Goal: Obtain resource: Download file/media

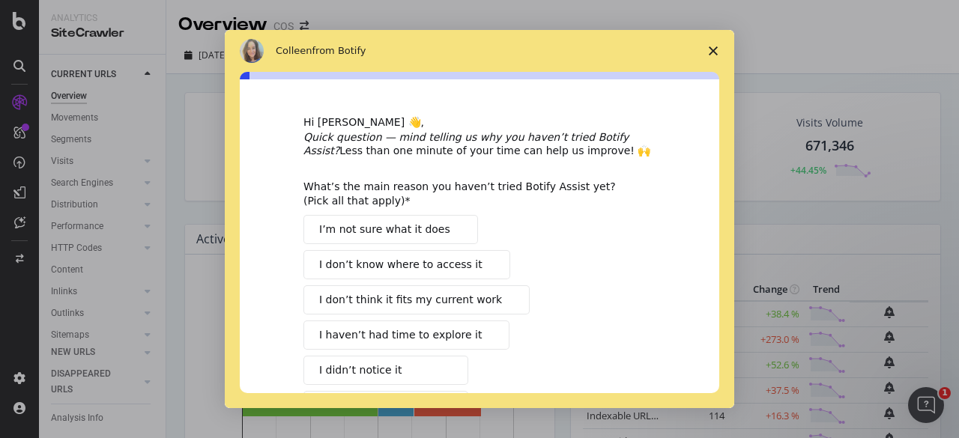
click at [715, 49] on polygon "Close survey" at bounding box center [712, 50] width 9 height 9
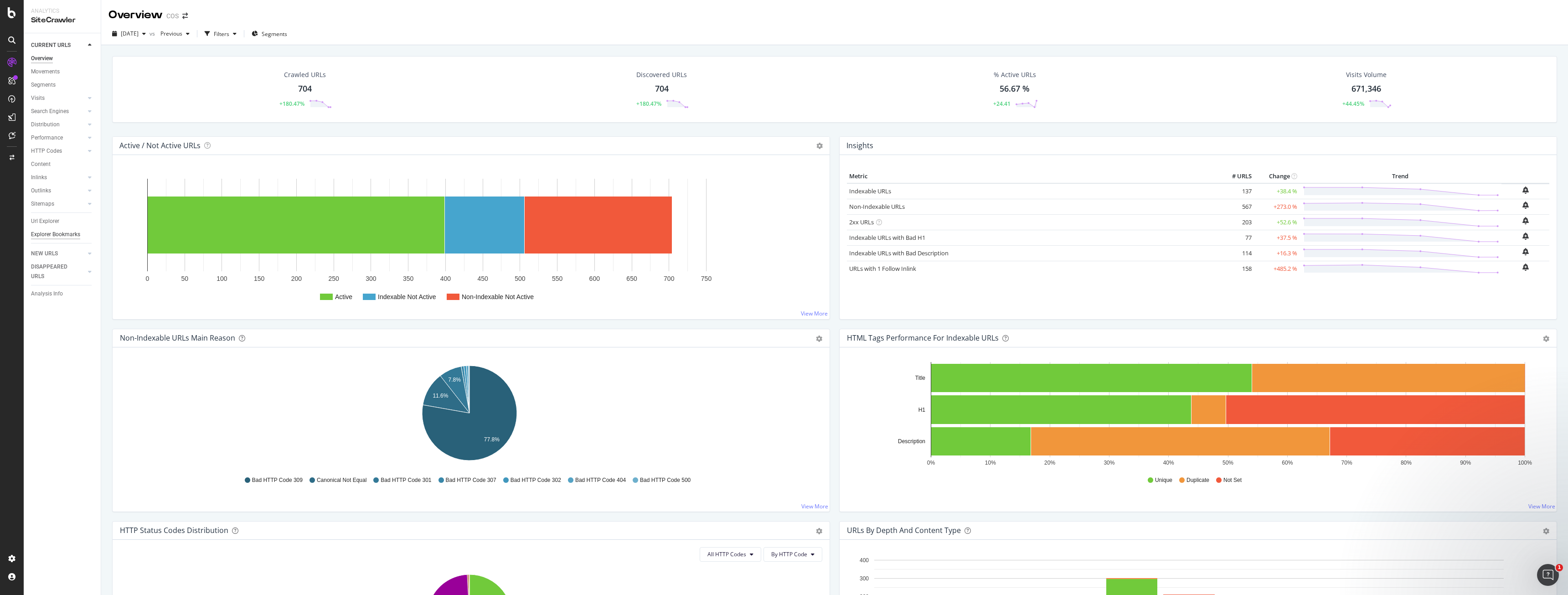
click at [57, 233] on div "Explorer Bookmarks" at bounding box center [55, 234] width 49 height 10
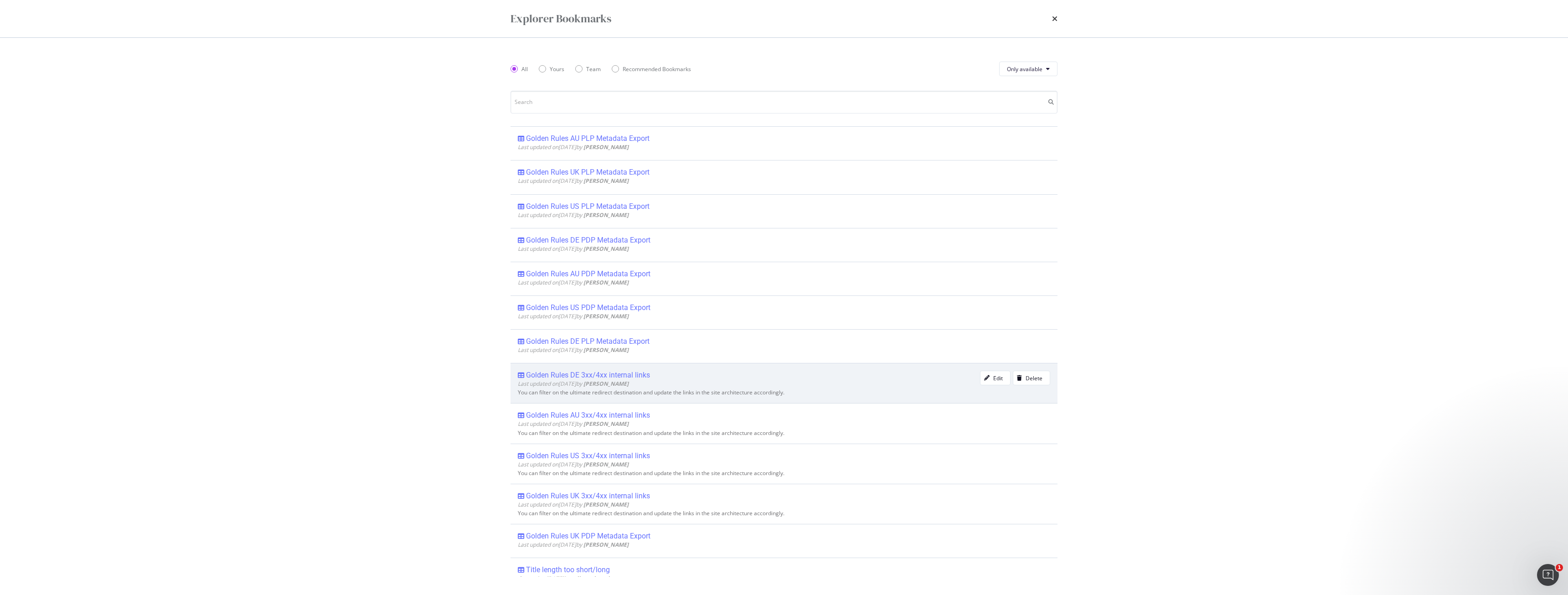
click at [583, 266] on div "Golden Rules DE 3xx/4xx internal links" at bounding box center [588, 375] width 124 height 9
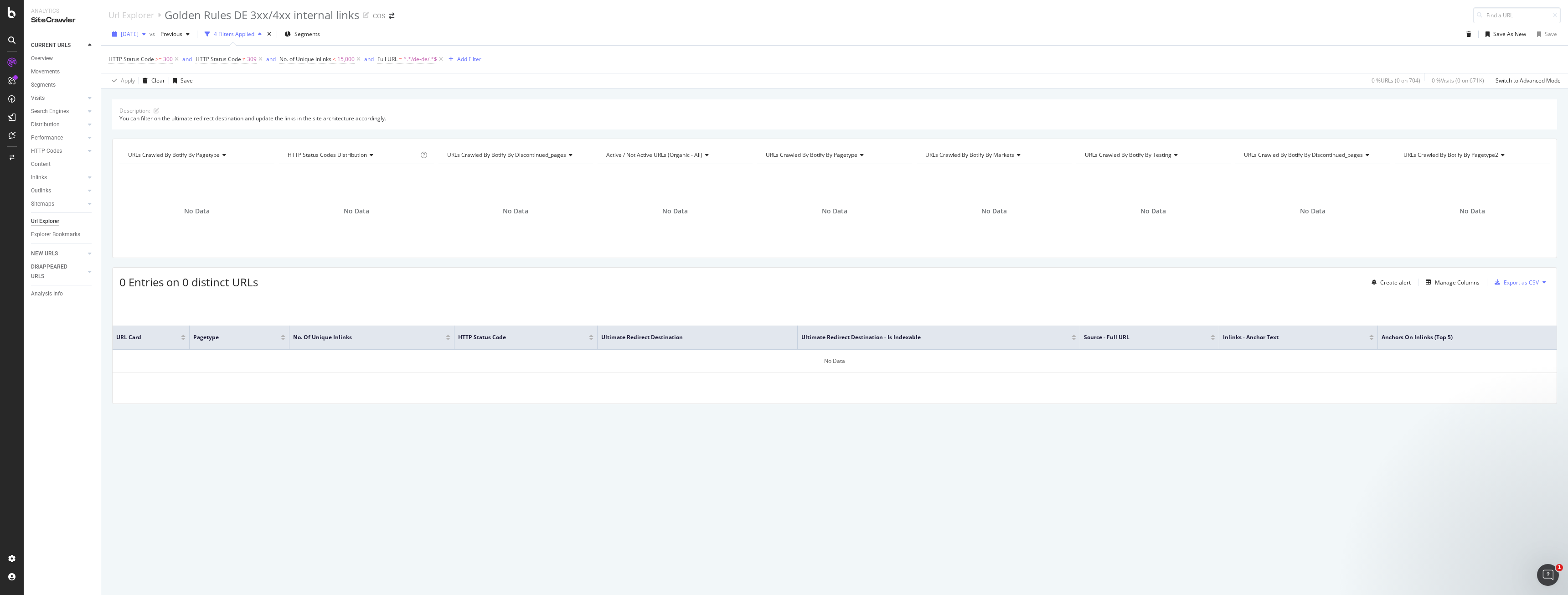
click at [139, 33] on span "[DATE]" at bounding box center [129, 33] width 18 height 8
click at [163, 72] on div "[DATE] 54.7K URLs" at bounding box center [169, 67] width 108 height 13
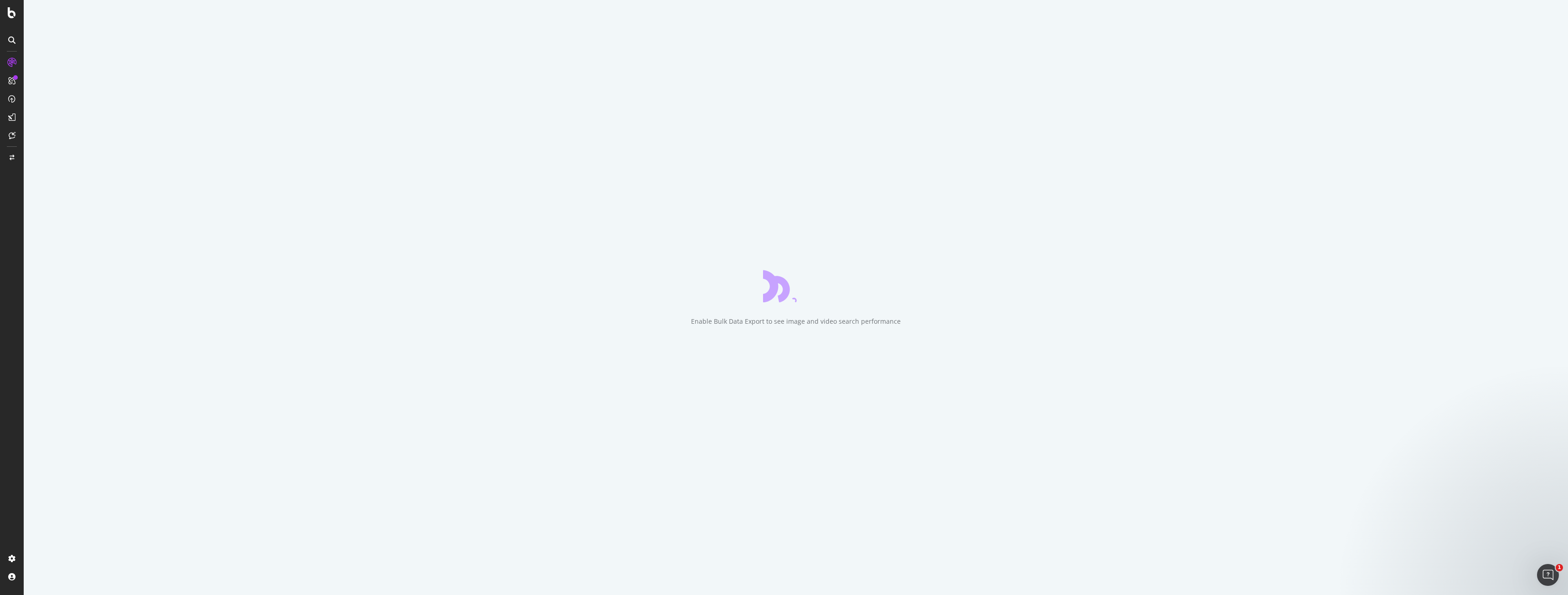
click at [583, 266] on div "Enable Bulk Data Export to see image and video search performance" at bounding box center [796, 297] width 1544 height 595
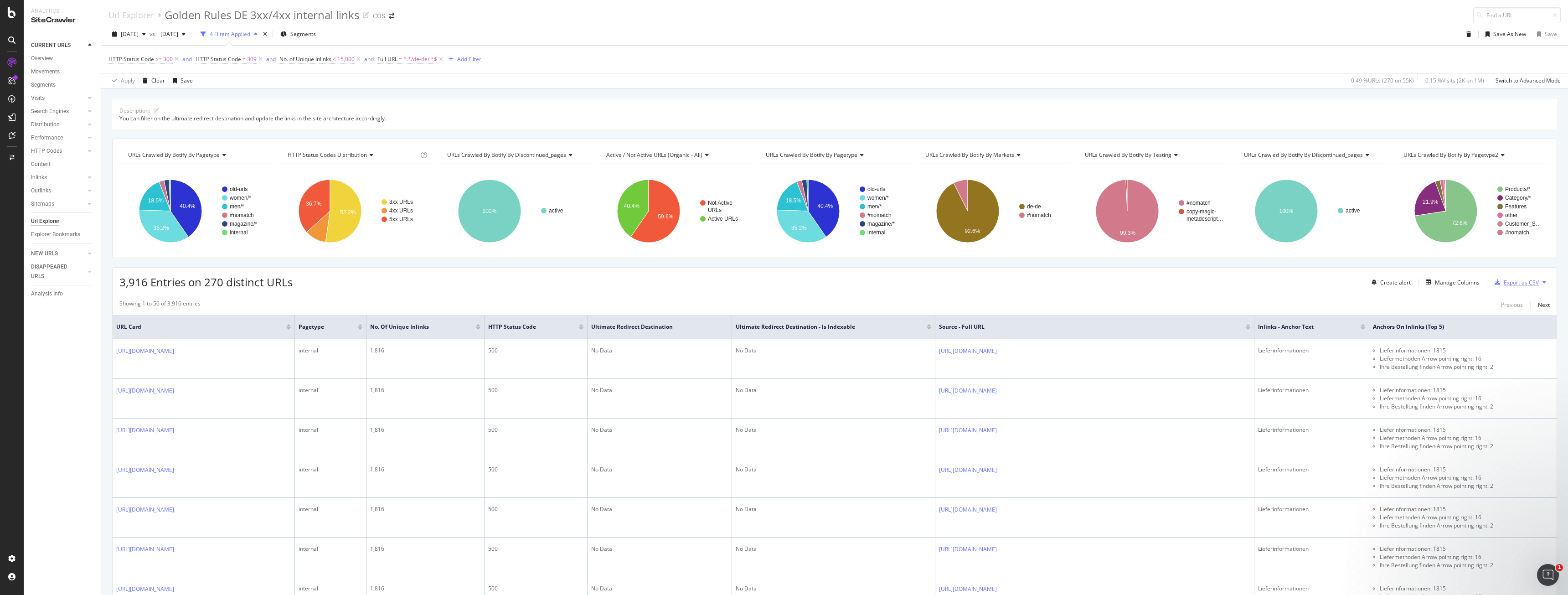
click at [583, 266] on div "Export as CSV" at bounding box center [1521, 283] width 35 height 8
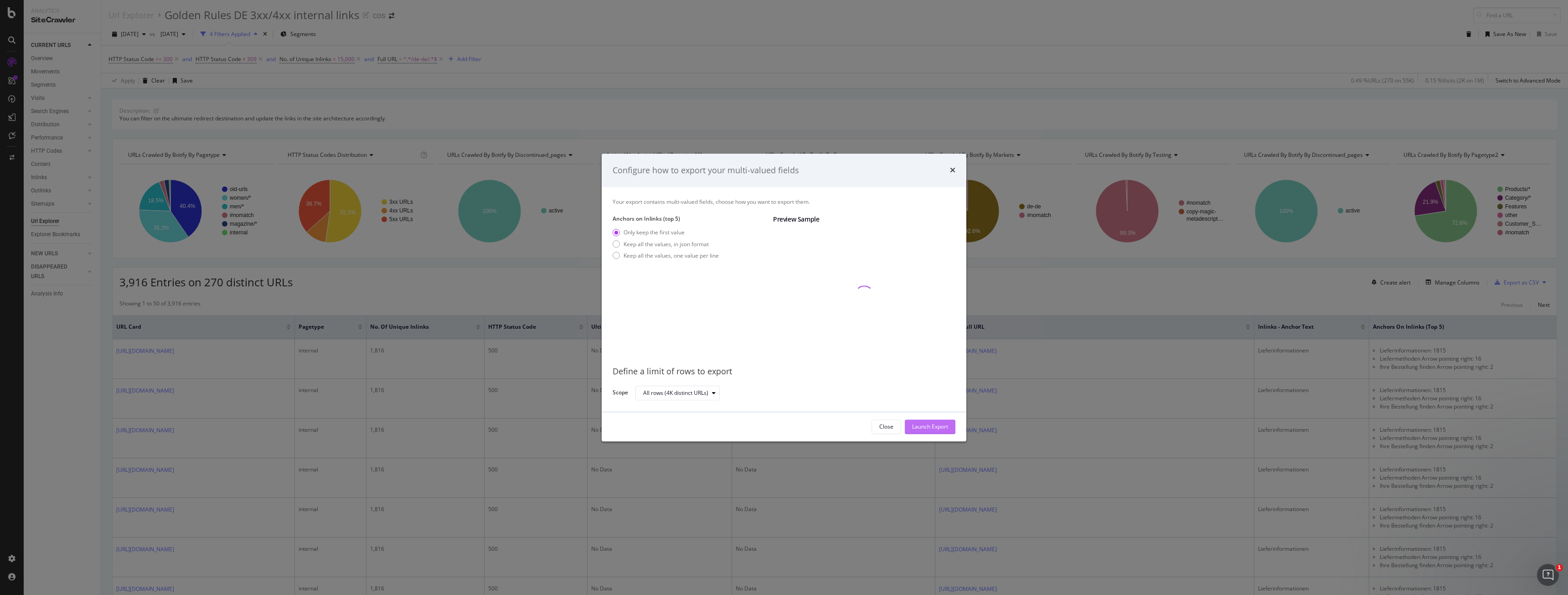
click at [583, 266] on button "Launch Export" at bounding box center [929, 427] width 51 height 15
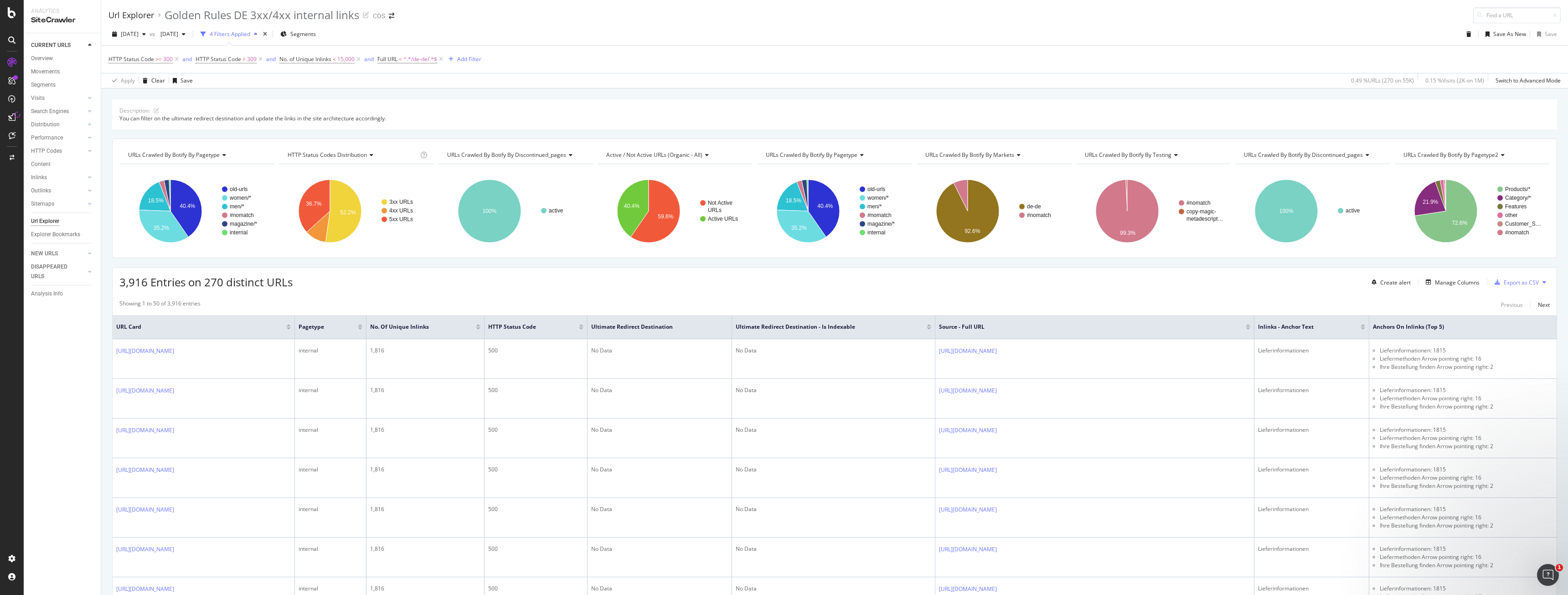
click at [135, 16] on div "Url Explorer" at bounding box center [131, 15] width 46 height 10
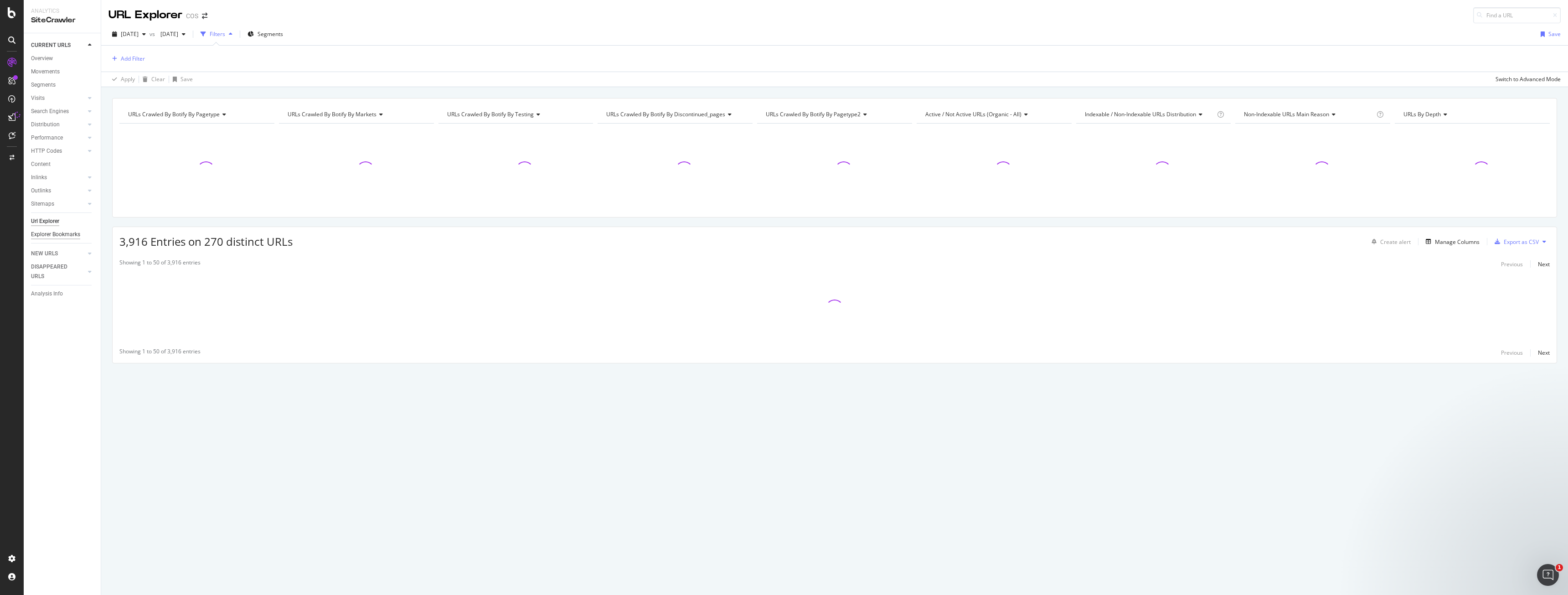
click at [67, 231] on div "Explorer Bookmarks" at bounding box center [55, 234] width 49 height 10
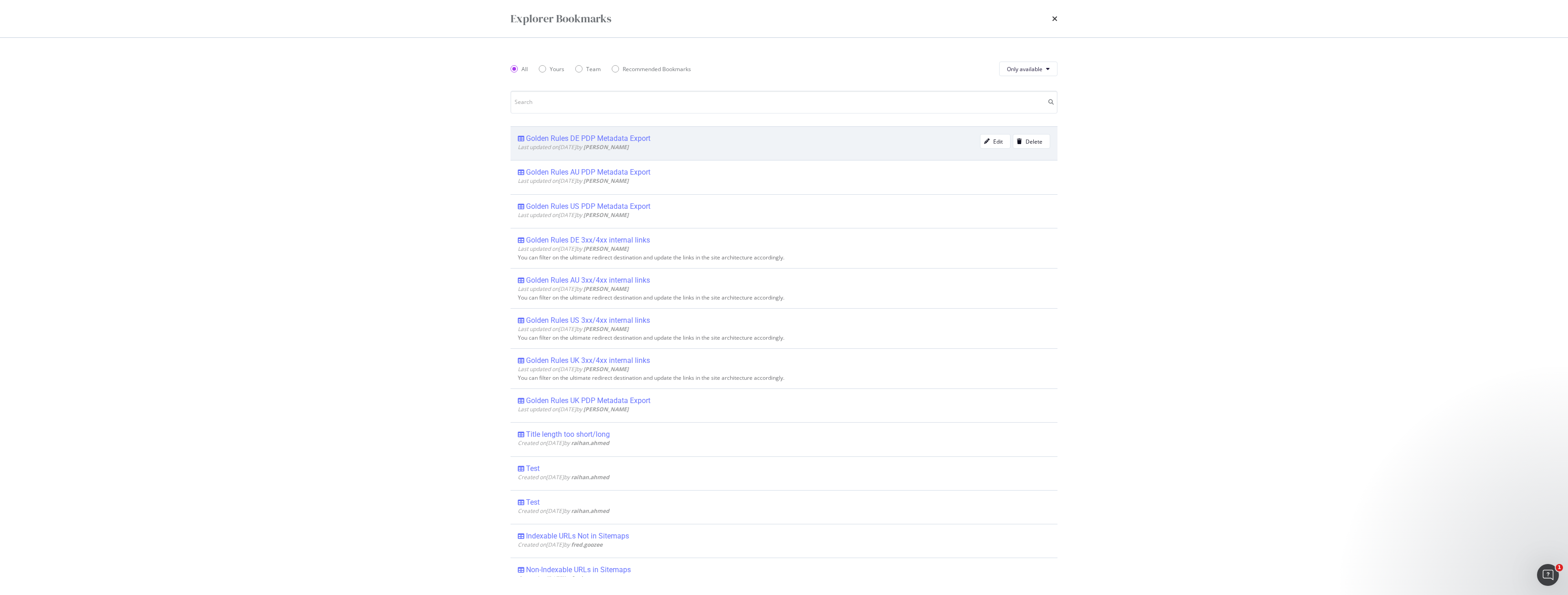
click at [583, 143] on b "[PERSON_NAME]" at bounding box center [606, 147] width 45 height 8
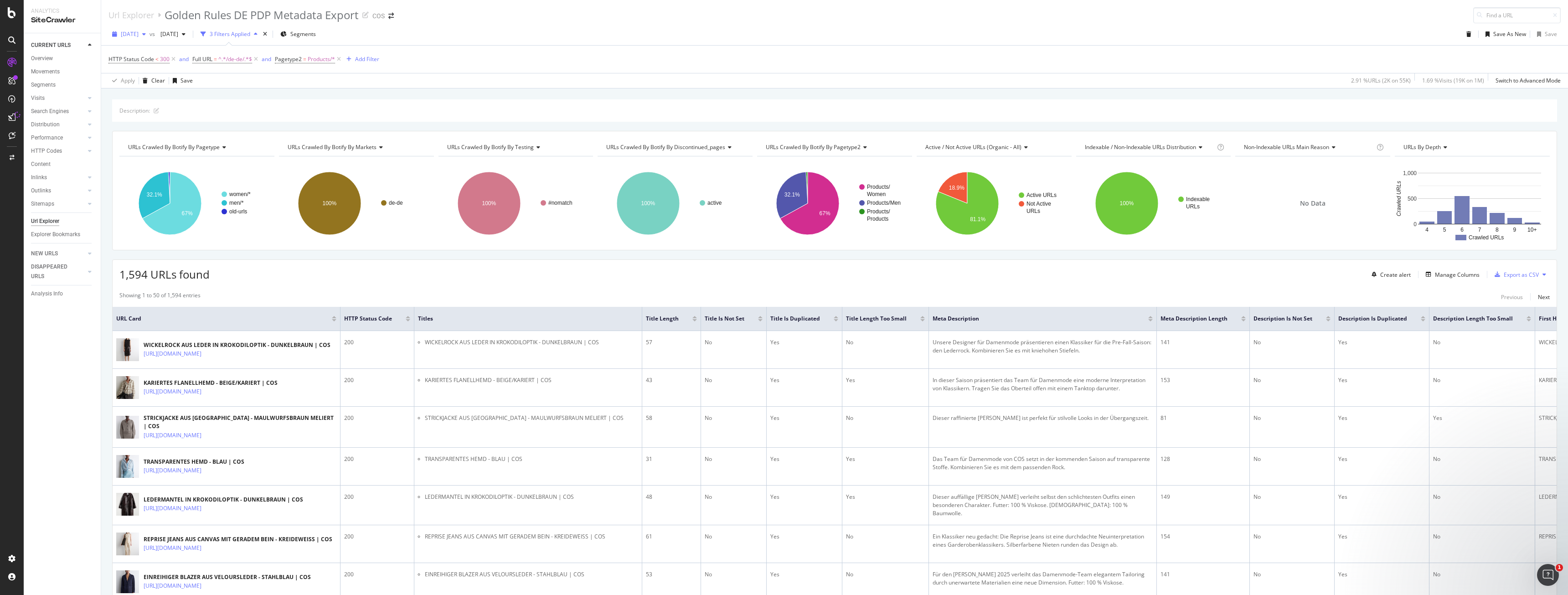
click at [139, 30] on span "[DATE]" at bounding box center [129, 33] width 18 height 8
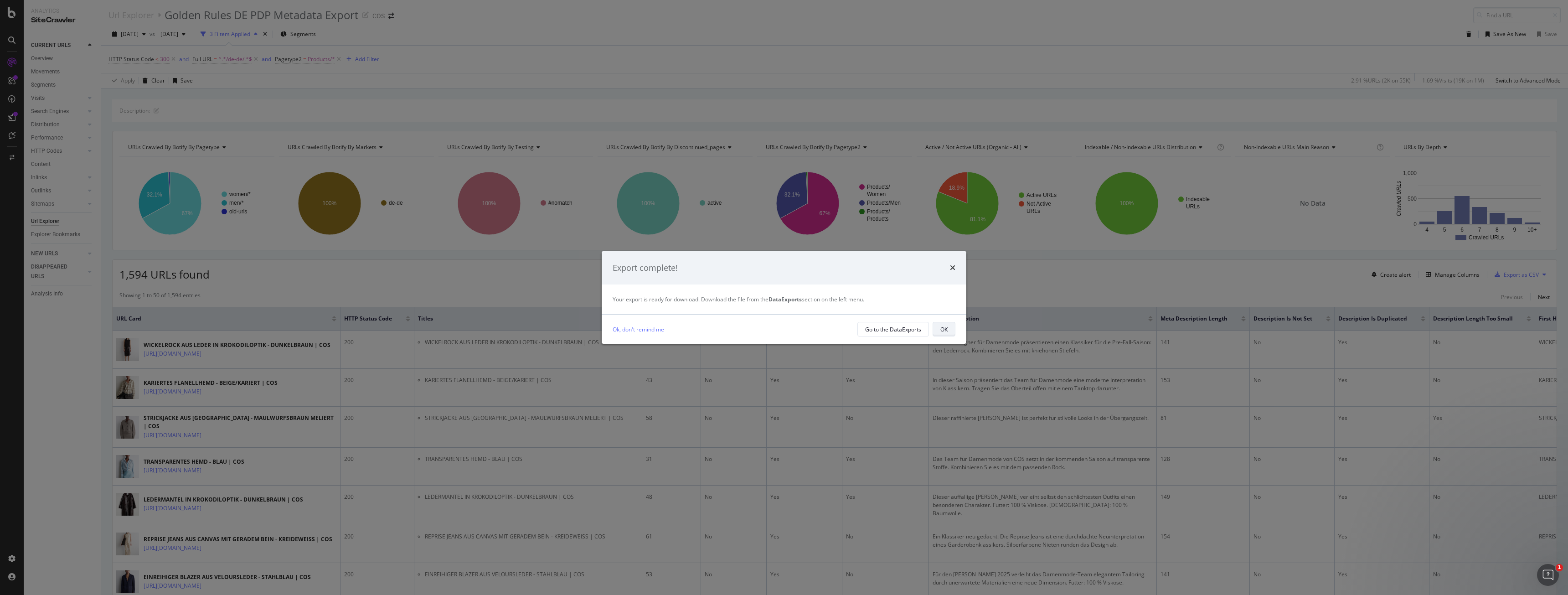
click at [583, 266] on button "OK" at bounding box center [943, 329] width 23 height 15
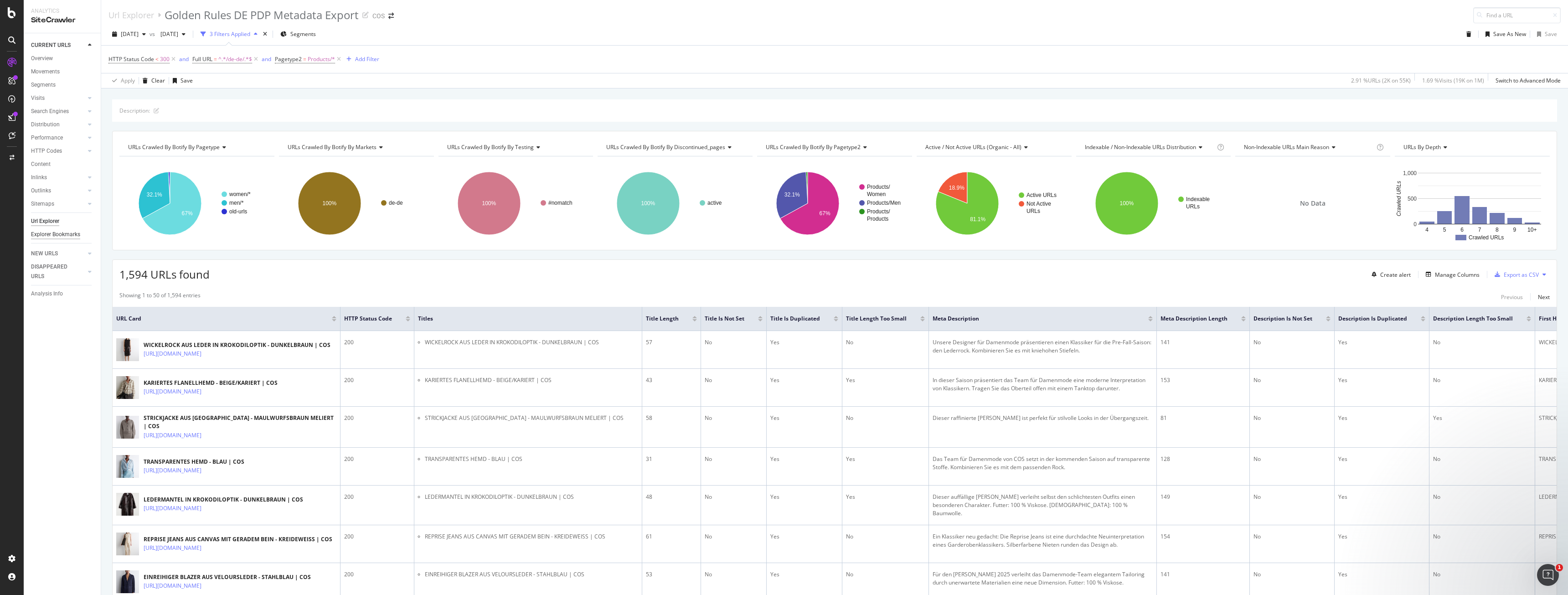
click at [57, 236] on div "Explorer Bookmarks" at bounding box center [55, 234] width 49 height 10
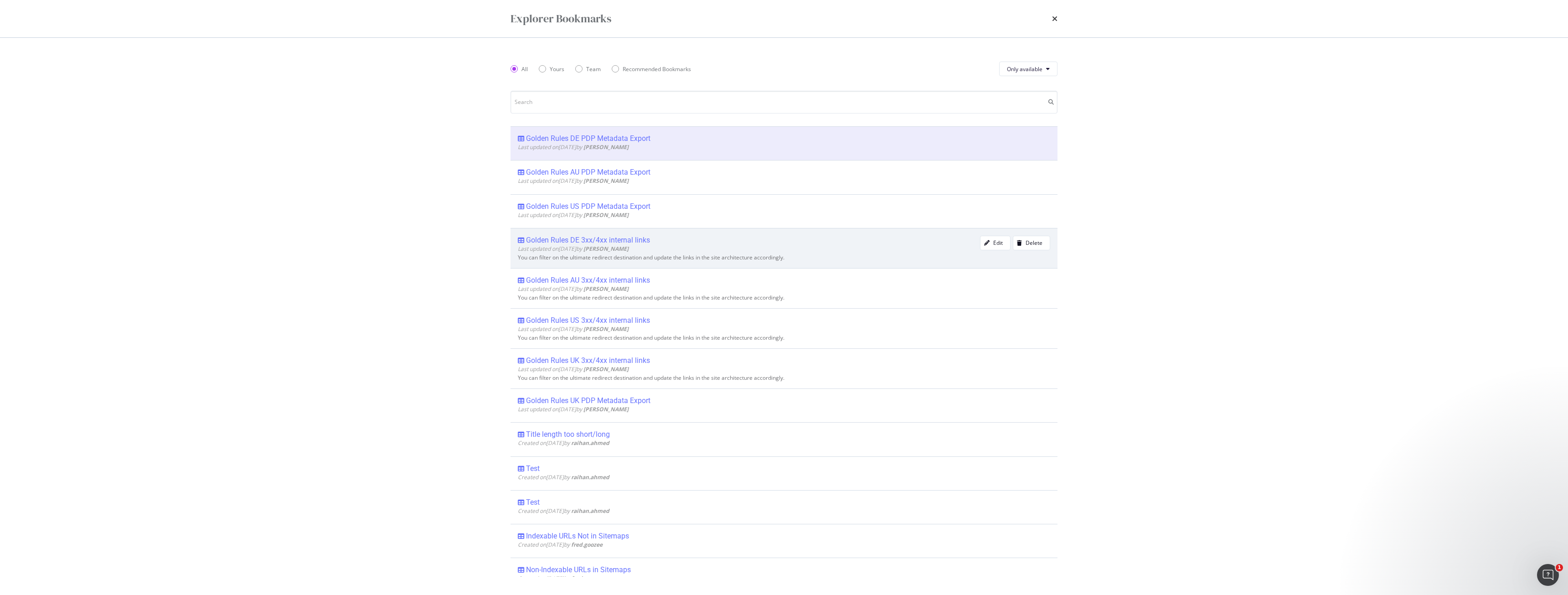
click at [583, 242] on div "Golden Rules DE 3xx/4xx internal links" at bounding box center [588, 240] width 124 height 9
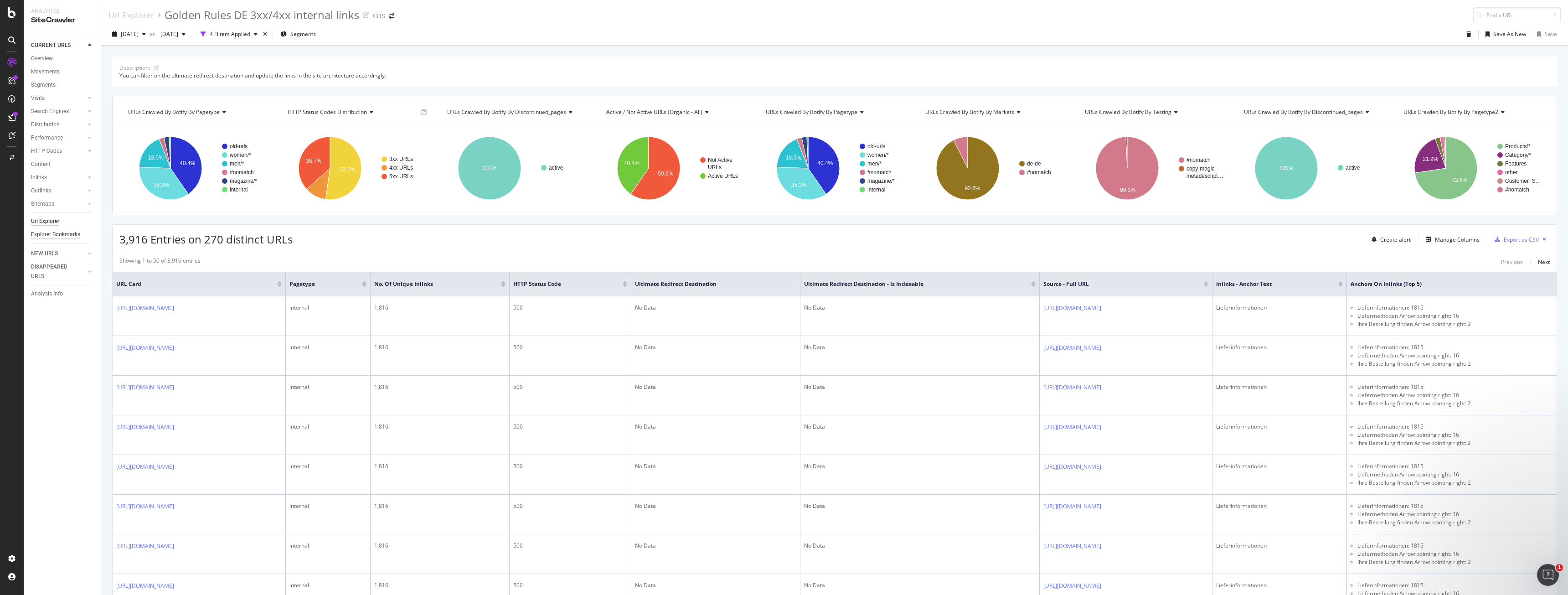
click at [47, 233] on div "Explorer Bookmarks" at bounding box center [55, 234] width 49 height 10
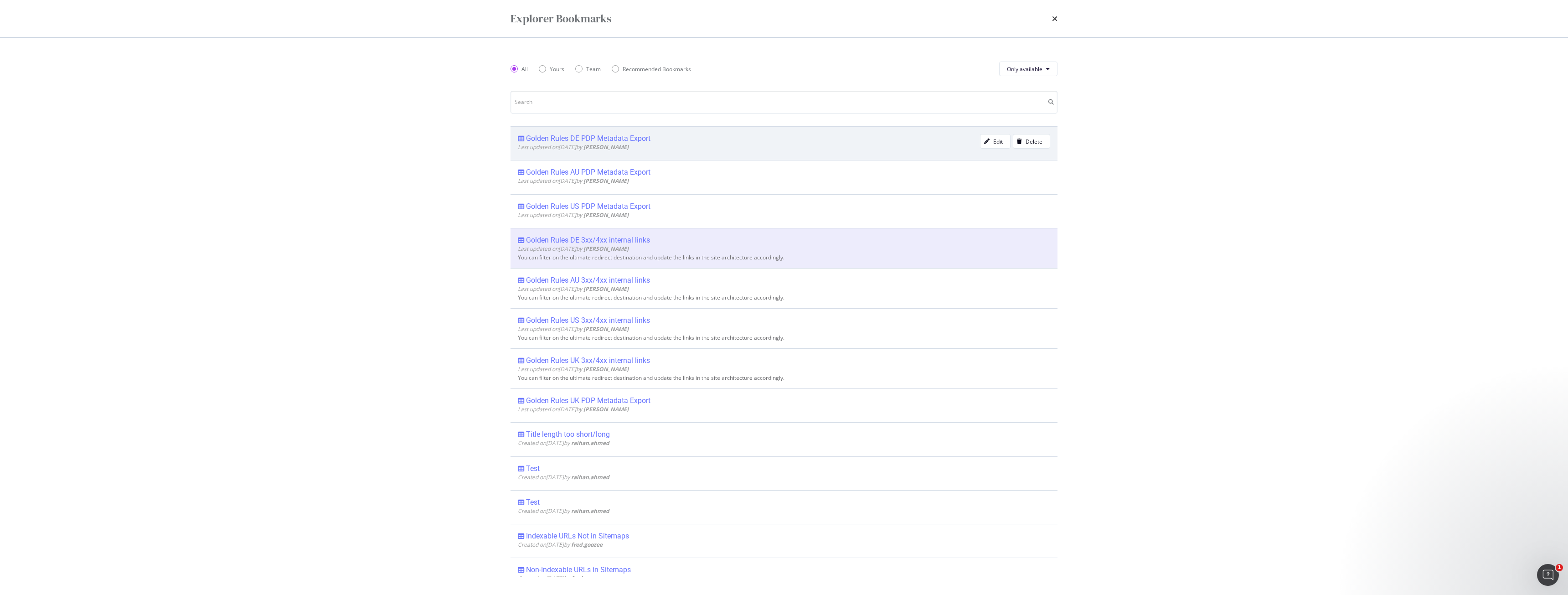
click at [576, 149] on span "Last updated on [DATE] by [PERSON_NAME]" at bounding box center [573, 147] width 111 height 8
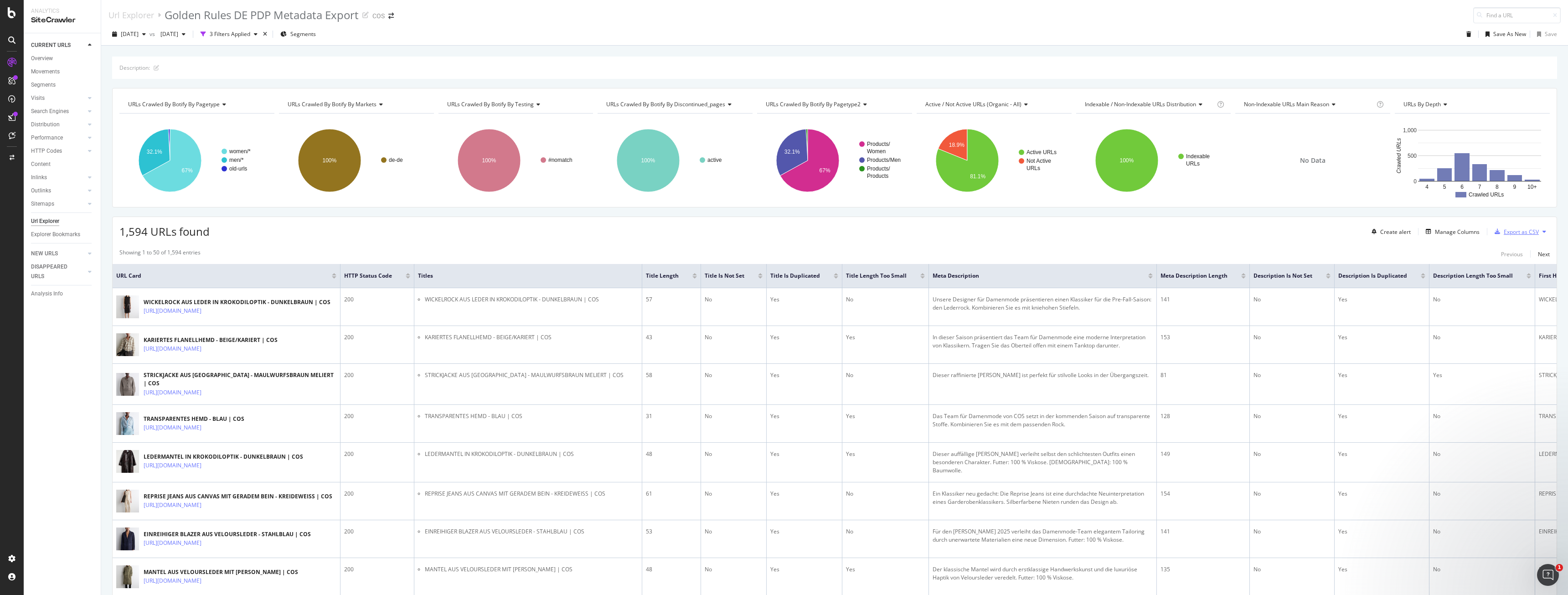
click at [583, 236] on div "Export as CSV" at bounding box center [1514, 231] width 48 height 13
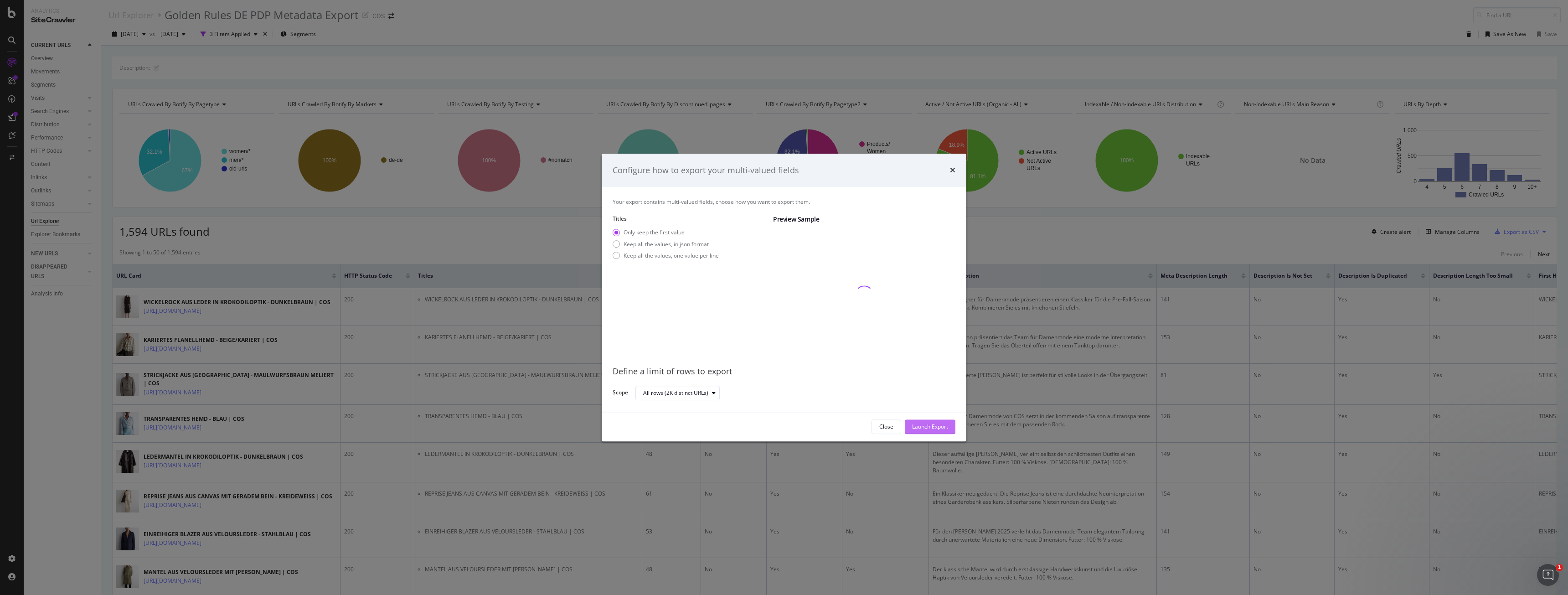
click at [583, 266] on div "Launch Export" at bounding box center [929, 427] width 36 height 13
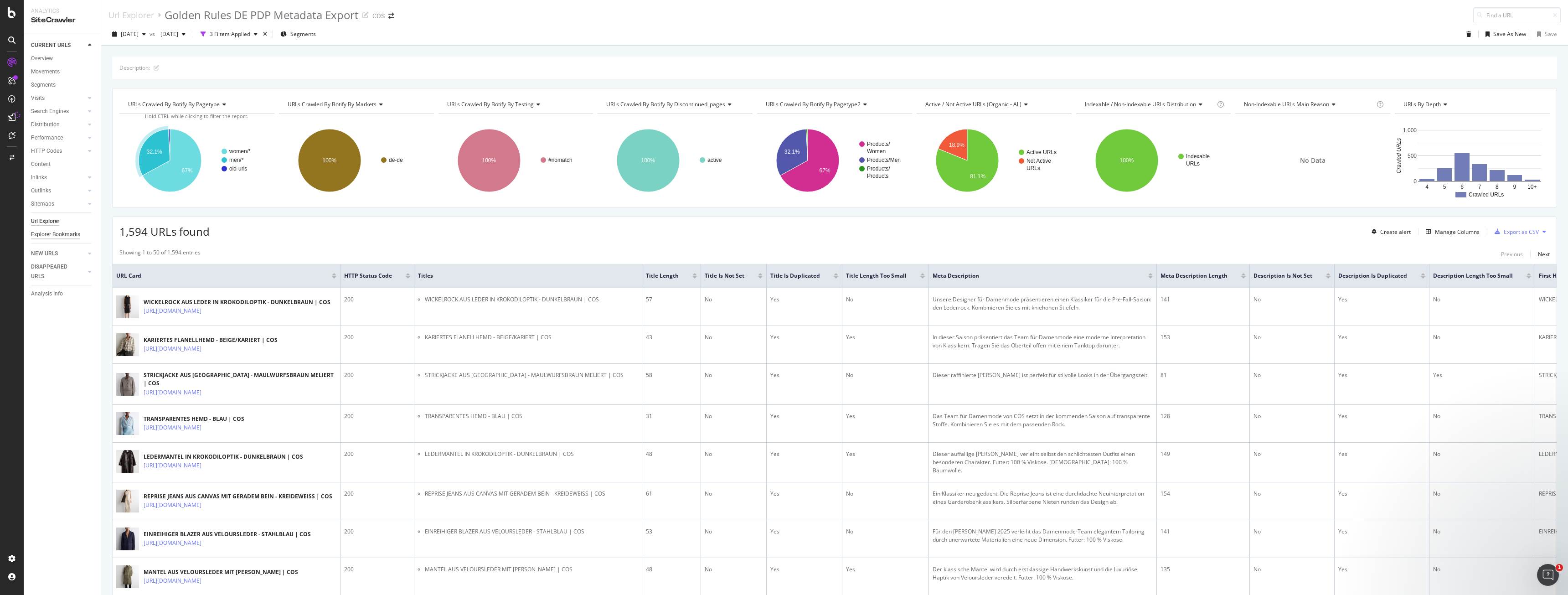
click at [53, 231] on div "Explorer Bookmarks" at bounding box center [55, 234] width 49 height 10
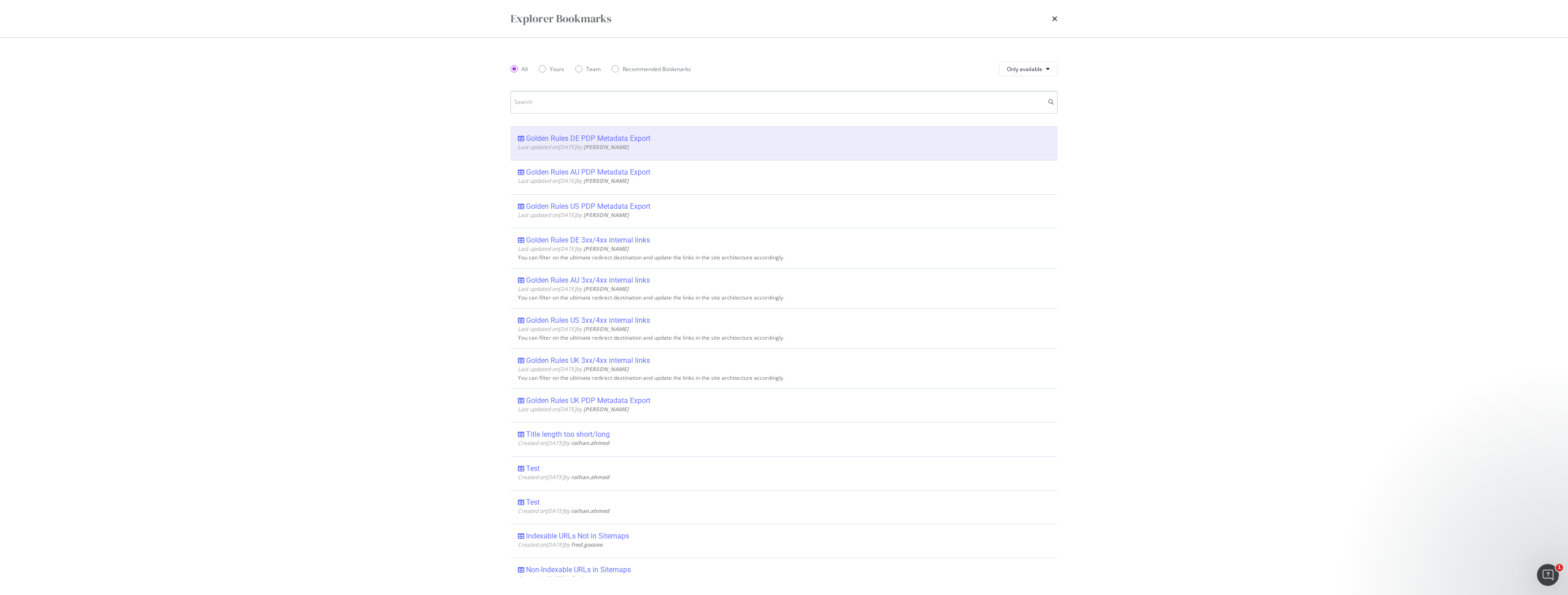
click at [583, 104] on input "modal" at bounding box center [784, 102] width 547 height 23
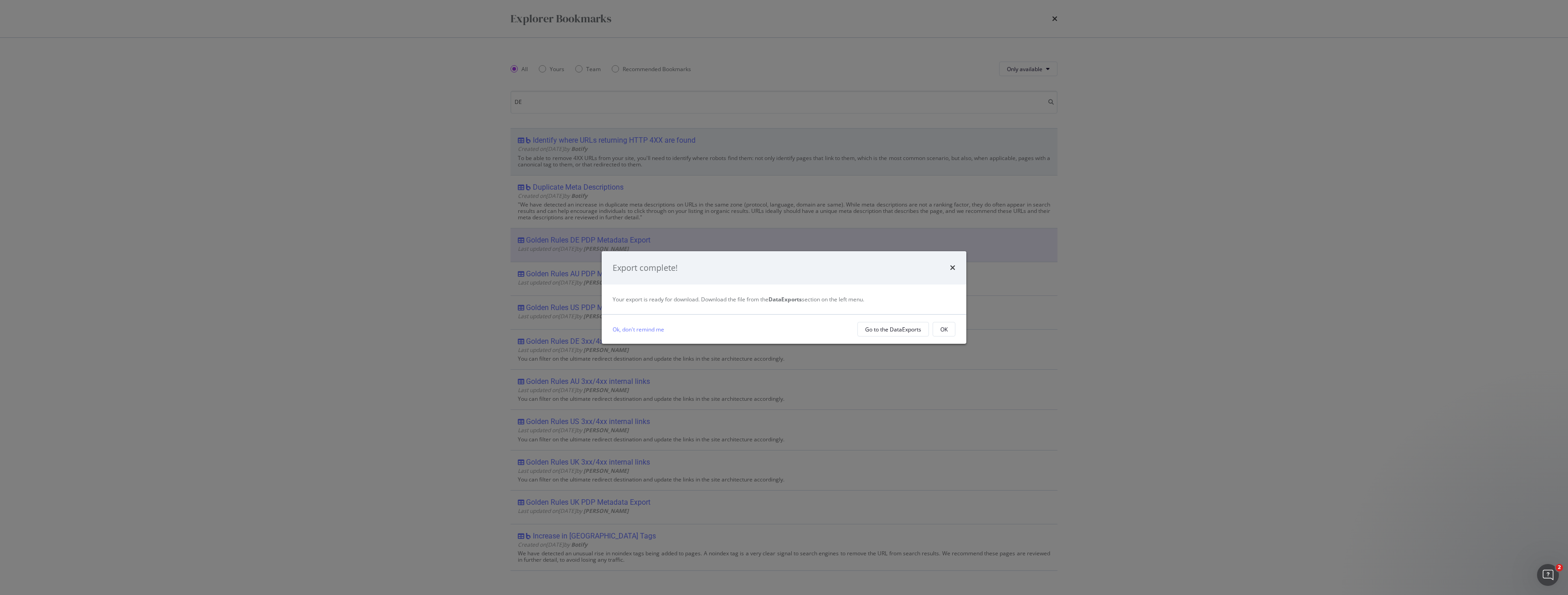
scroll to position [308, 0]
click at [583, 266] on div "OK" at bounding box center [944, 329] width 7 height 8
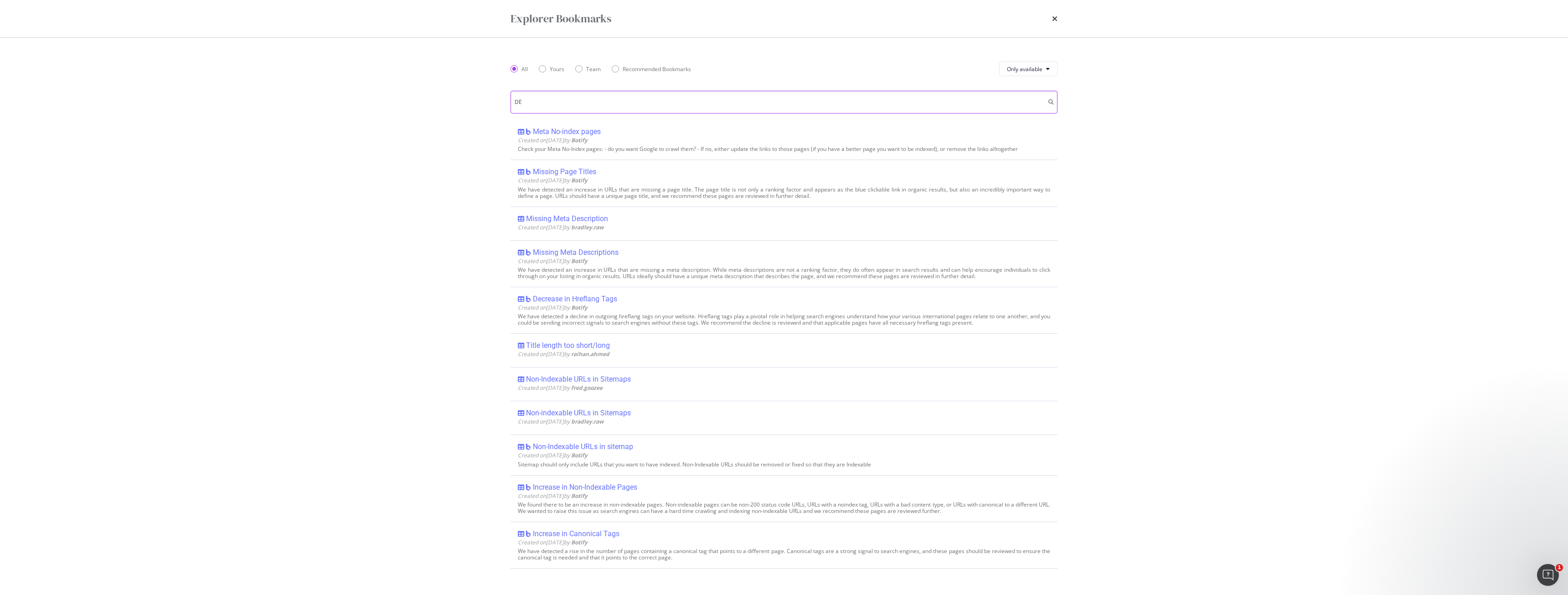
scroll to position [0, 0]
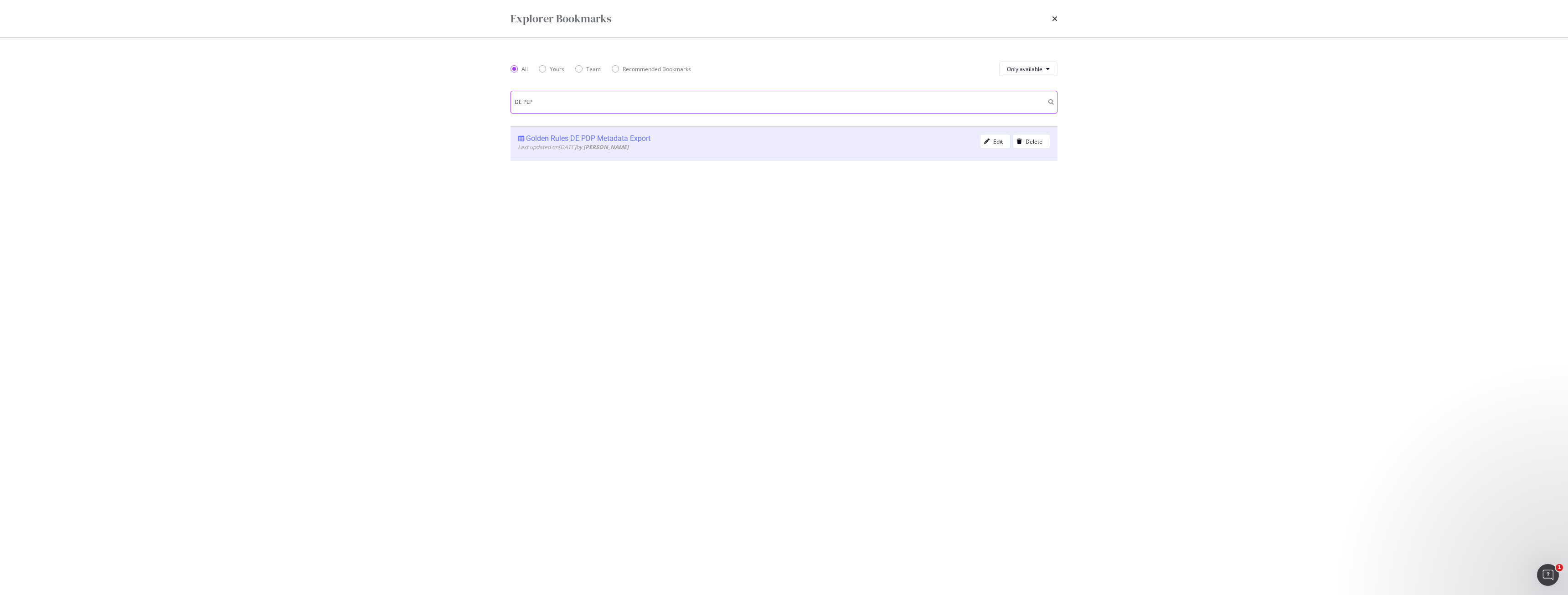
type input "DE PLP"
click at [583, 138] on div "Golden Rules DE PDP Metadata Export" at bounding box center [588, 138] width 124 height 9
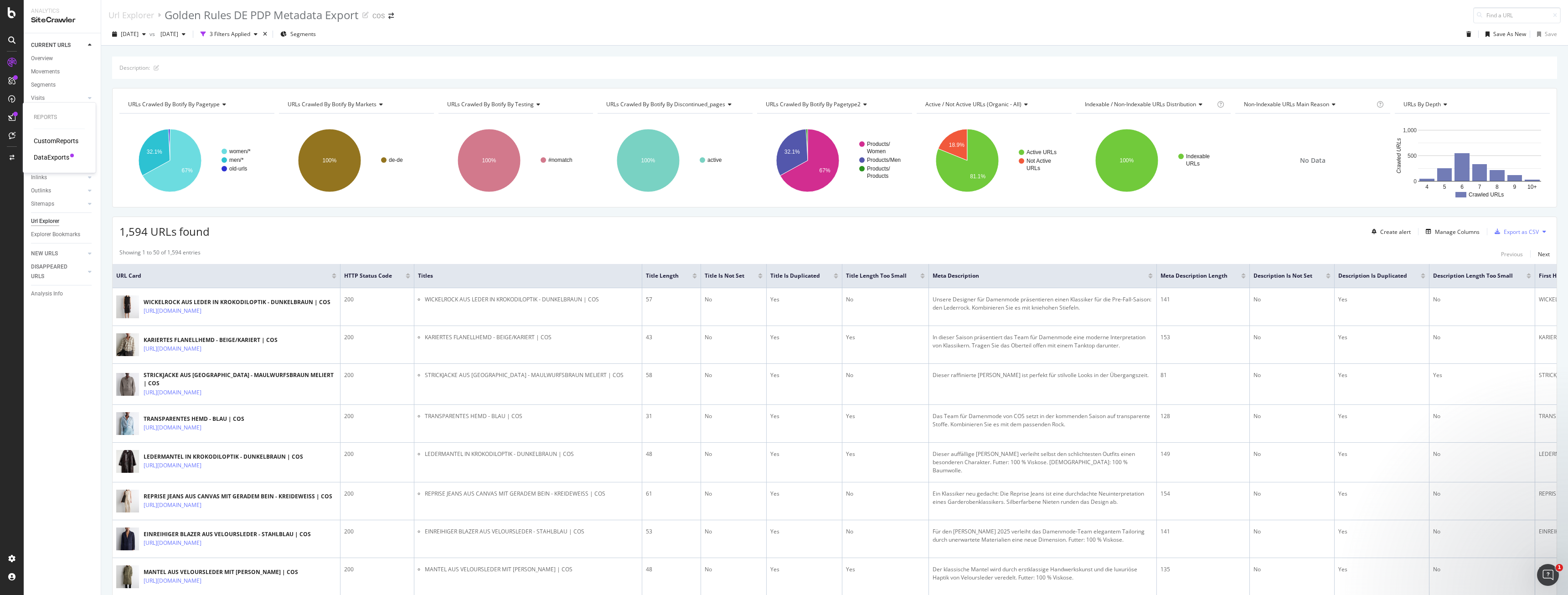
click at [52, 154] on div "DataExports" at bounding box center [51, 157] width 35 height 9
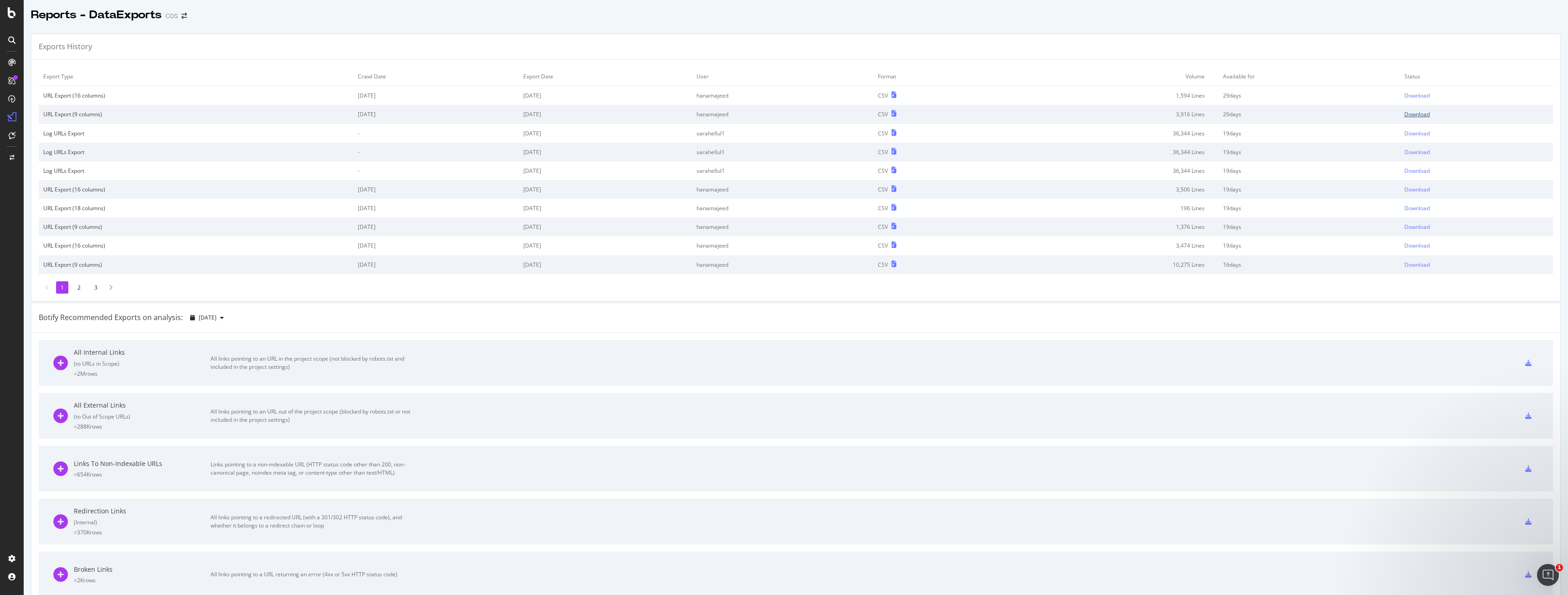
click at [583, 113] on div "Download" at bounding box center [1417, 114] width 26 height 8
click at [58, 106] on div "SiteCrawler" at bounding box center [49, 102] width 32 height 9
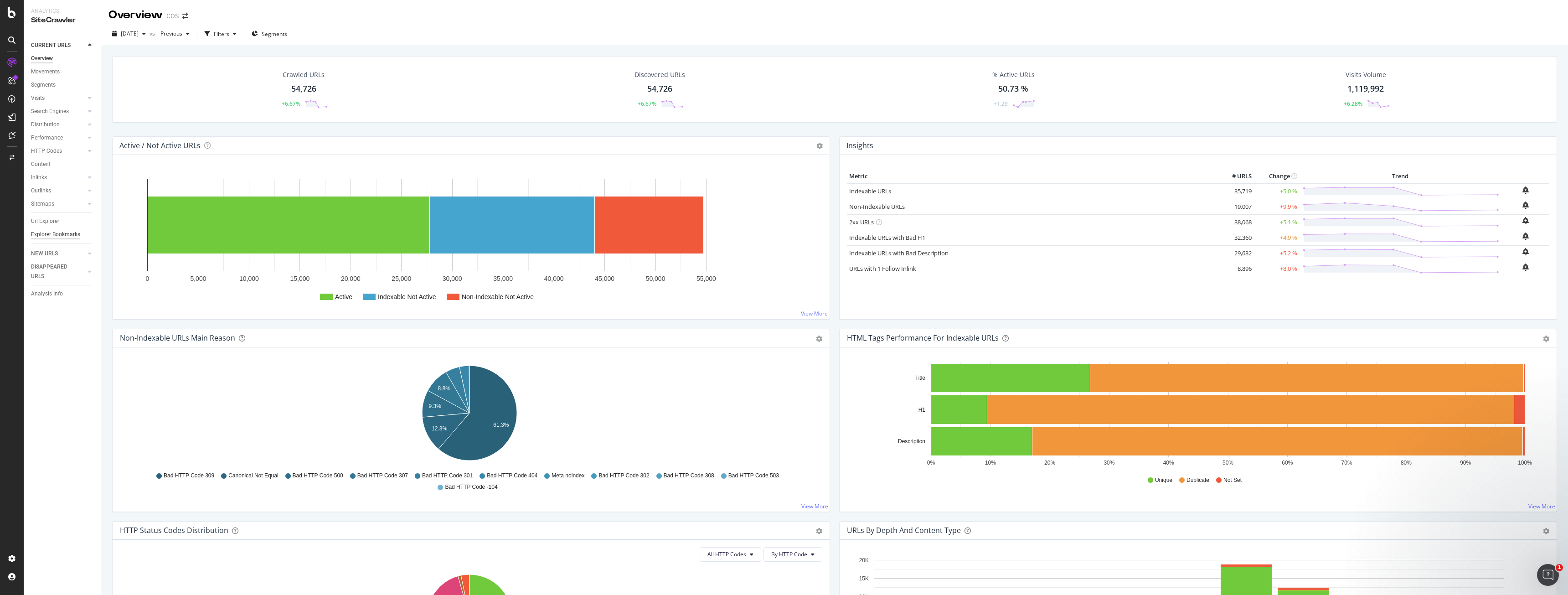
click at [75, 230] on div "Explorer Bookmarks" at bounding box center [55, 234] width 49 height 10
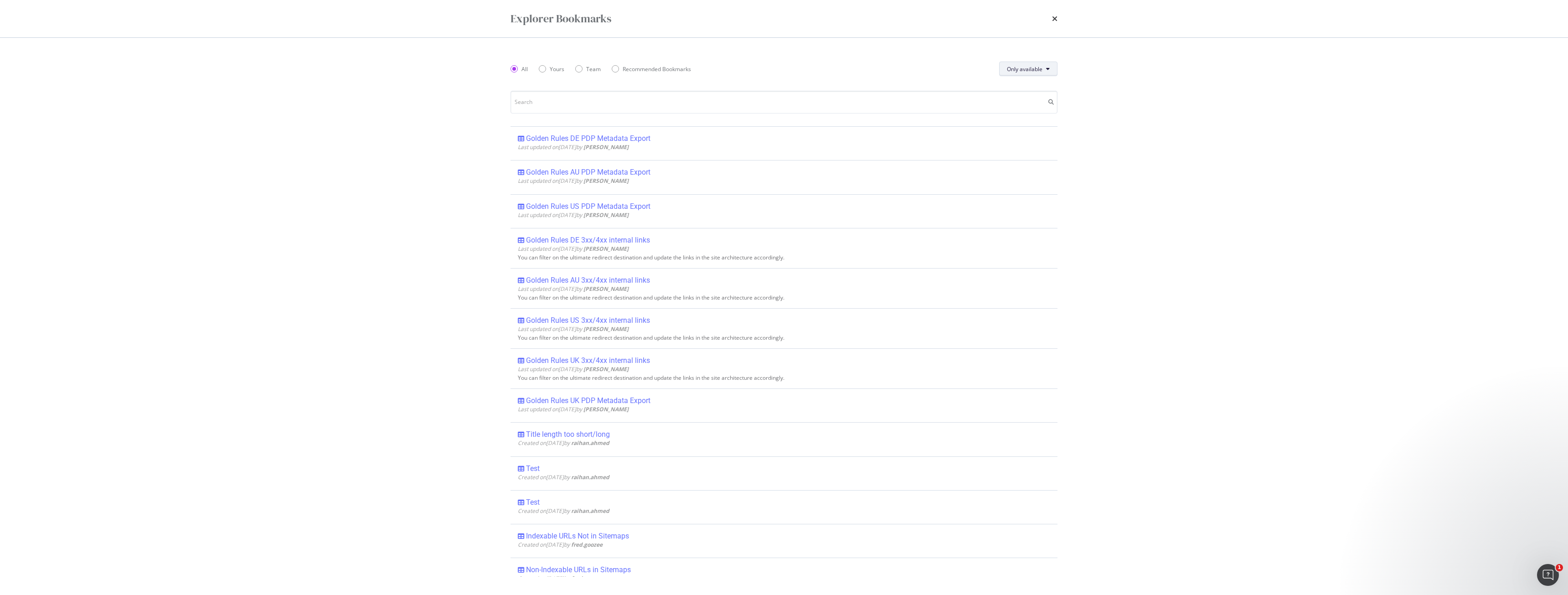
click at [583, 72] on span "Only available" at bounding box center [1024, 69] width 35 height 8
click at [583, 88] on span "All" at bounding box center [1024, 86] width 36 height 8
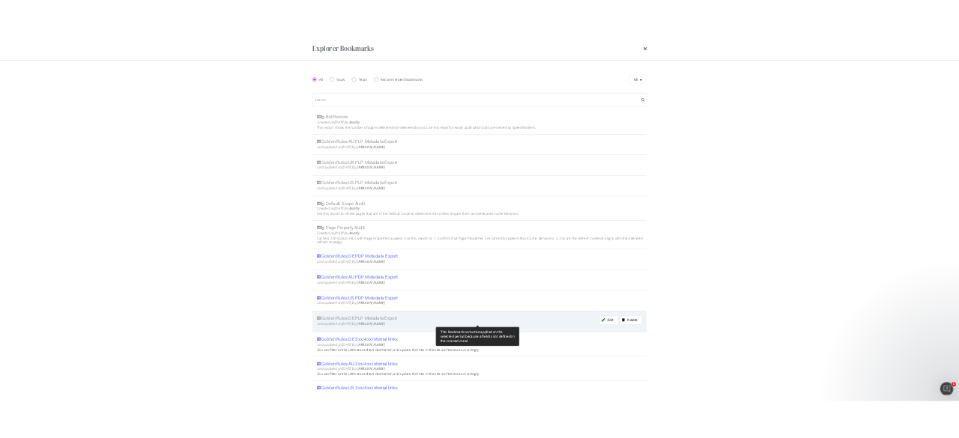
scroll to position [157, 0]
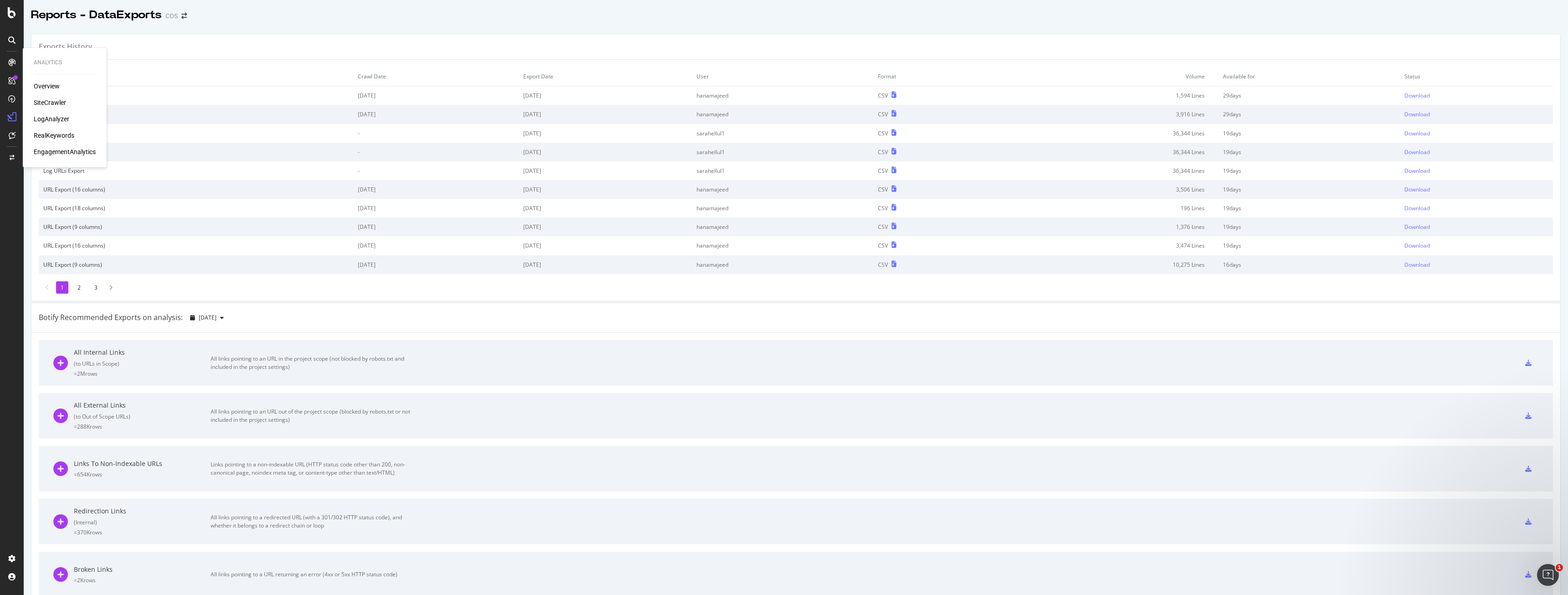
click at [48, 106] on div "SiteCrawler" at bounding box center [49, 102] width 32 height 9
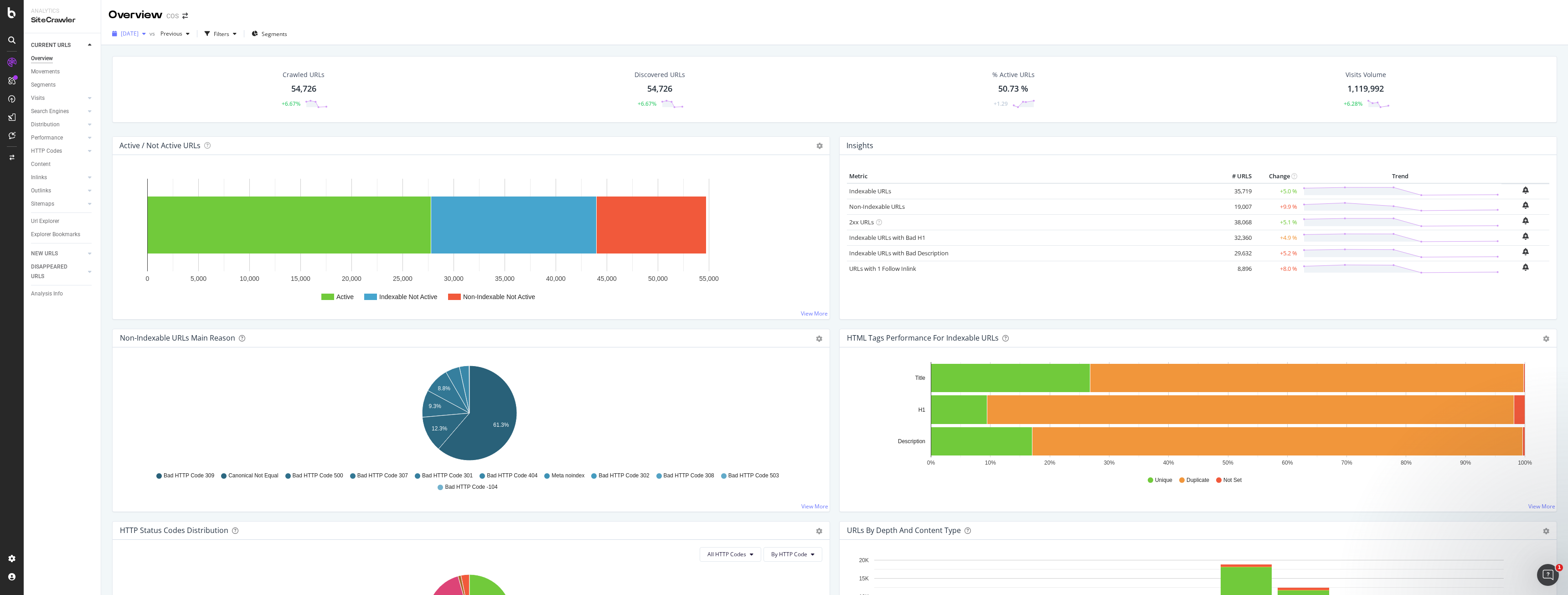
click at [150, 33] on div "button" at bounding box center [144, 33] width 11 height 5
click at [192, 80] on div "51.3K URLs" at bounding box center [189, 83] width 28 height 8
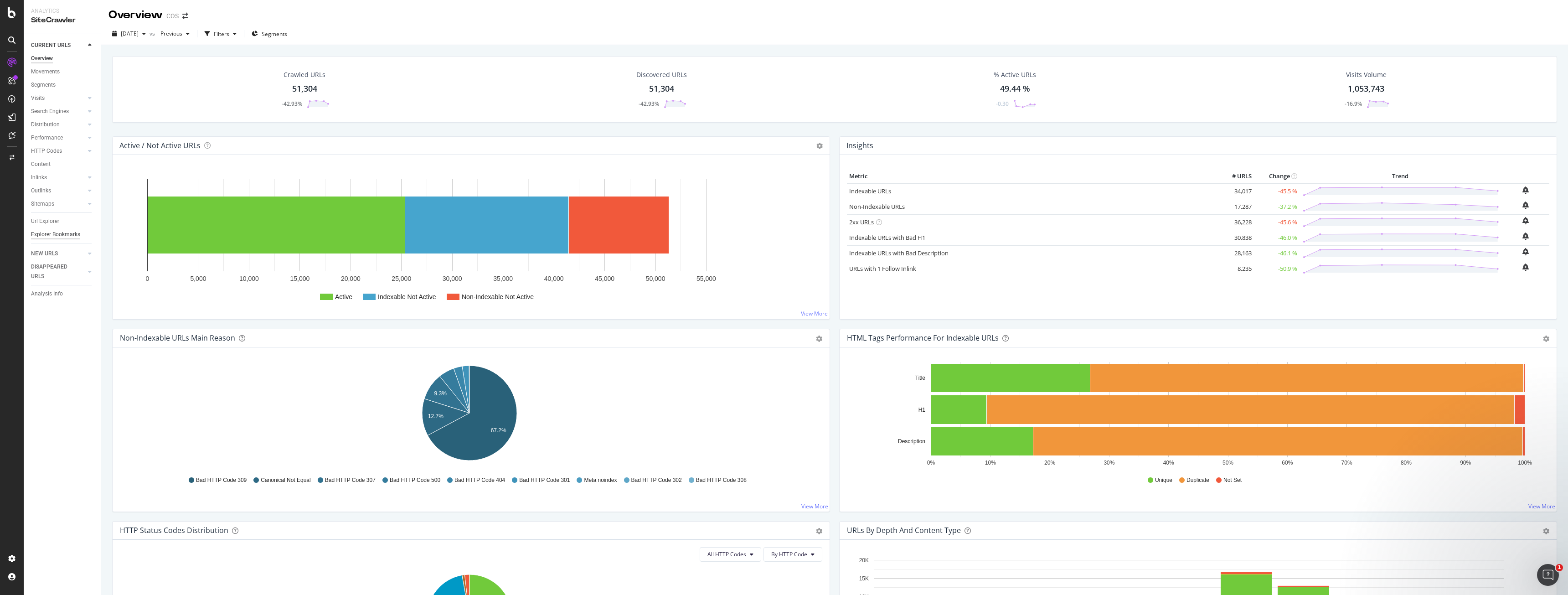
click at [63, 235] on div "Explorer Bookmarks" at bounding box center [55, 234] width 49 height 10
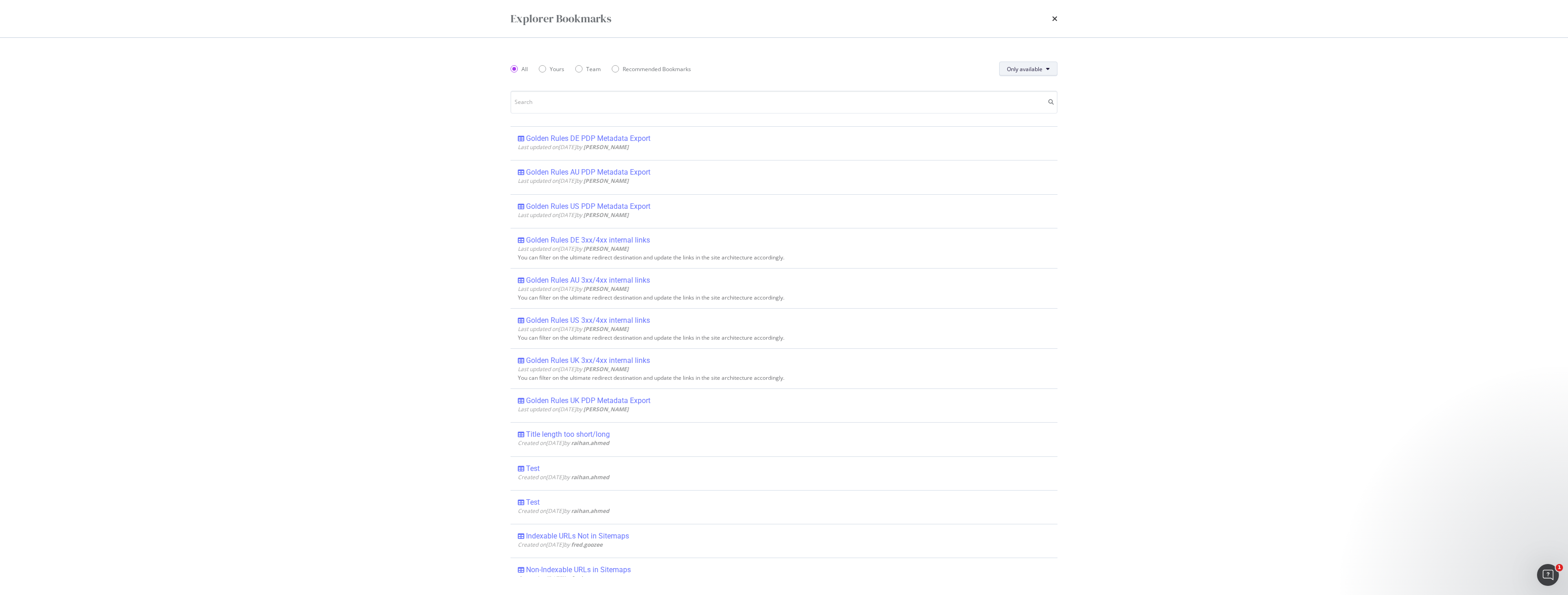
click at [583, 72] on span "Only available" at bounding box center [1024, 69] width 35 height 8
click at [583, 88] on span "All" at bounding box center [1024, 86] width 36 height 8
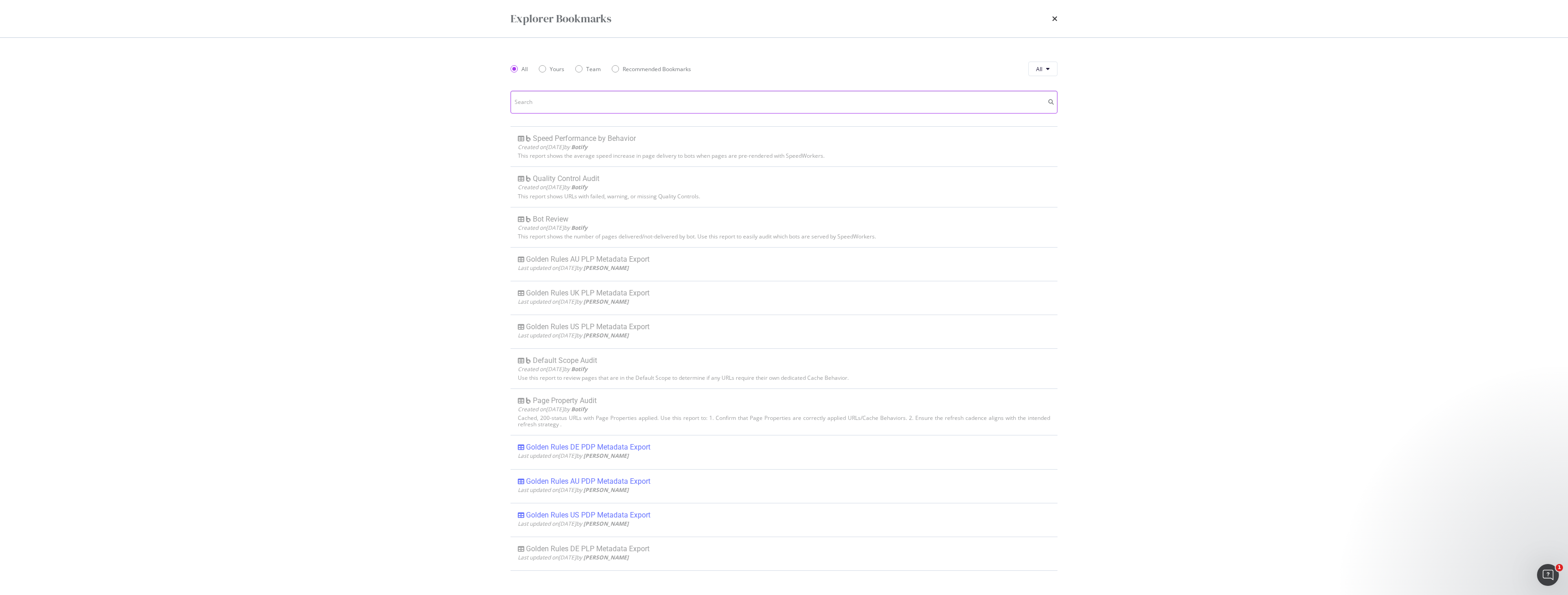
click at [583, 100] on input "modal" at bounding box center [784, 102] width 547 height 23
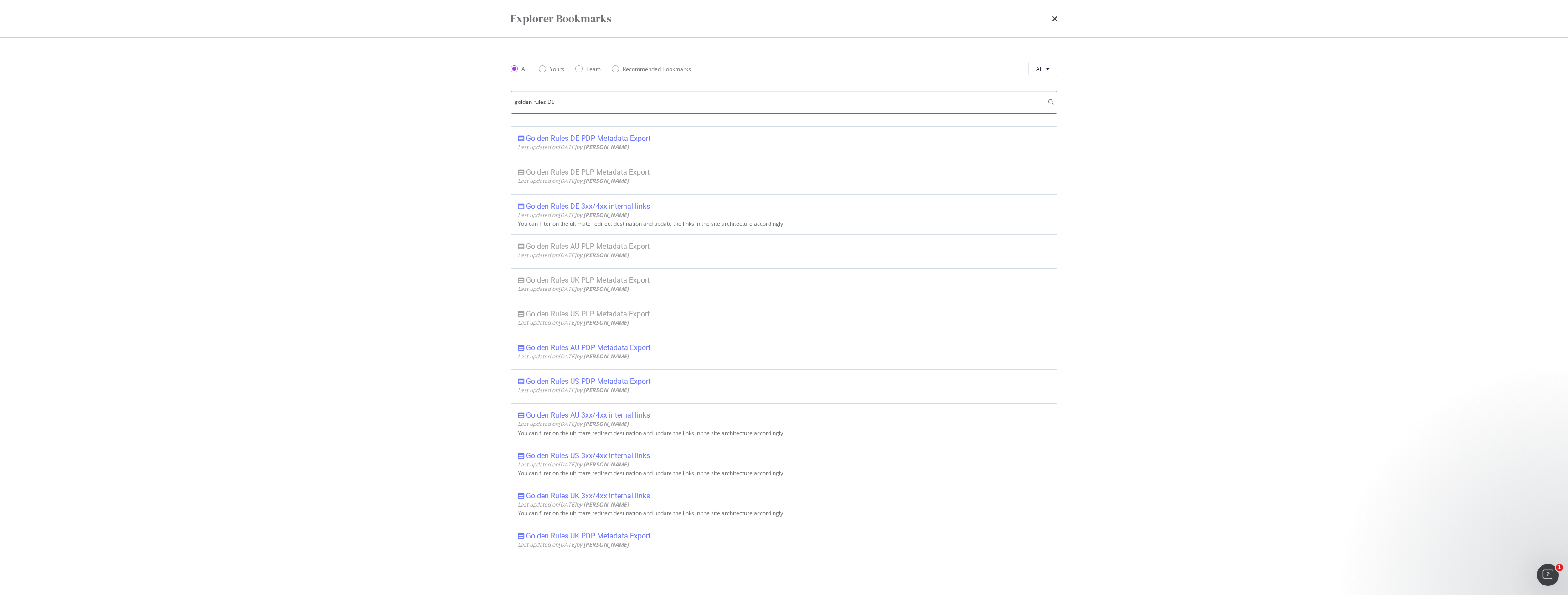
type input "golden rules DE"
click at [583, 102] on icon "modal" at bounding box center [1051, 102] width 5 height 5
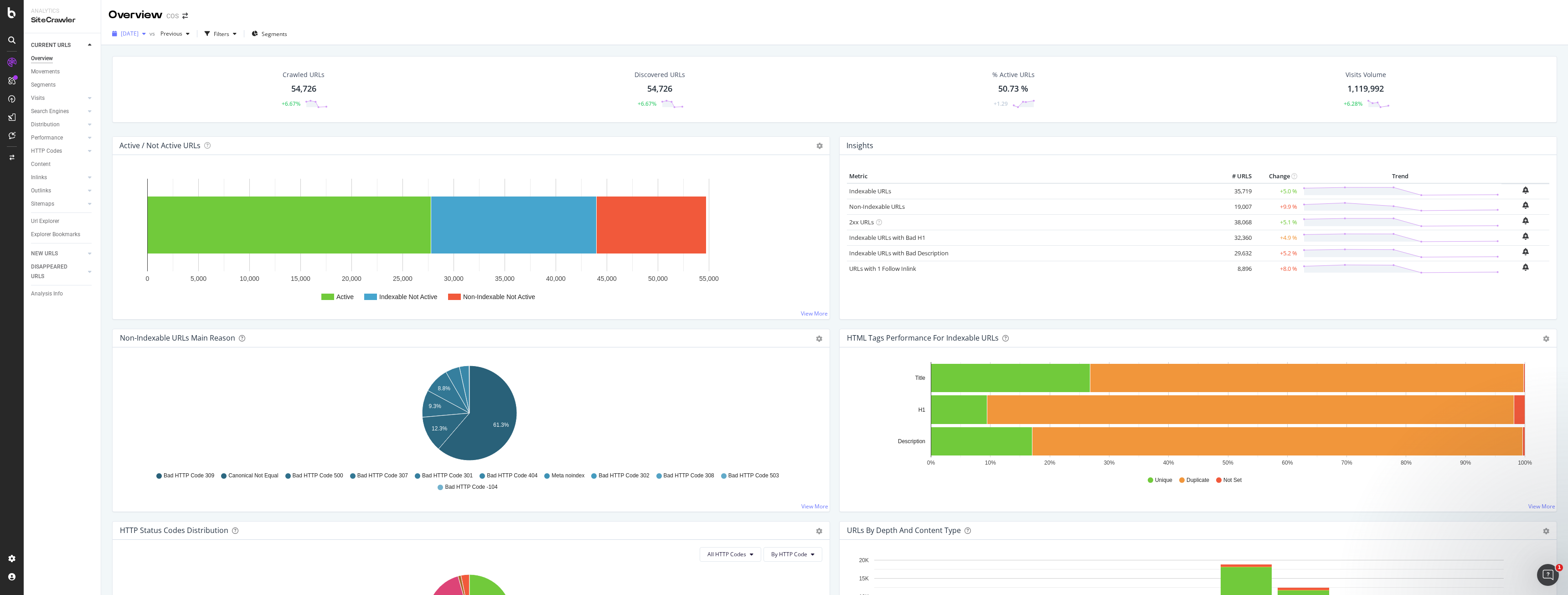
click at [150, 35] on div "button" at bounding box center [144, 33] width 11 height 5
click at [59, 154] on div "DataExports" at bounding box center [51, 157] width 35 height 9
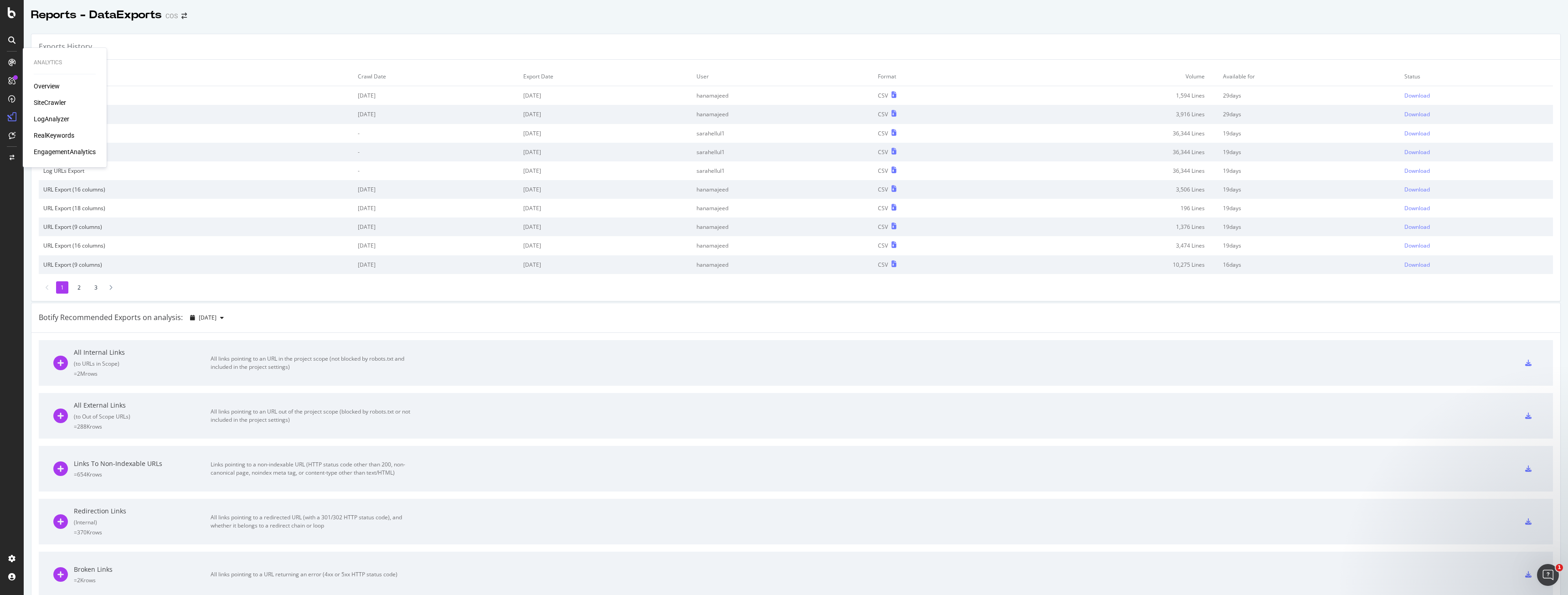
click at [52, 102] on div "SiteCrawler" at bounding box center [49, 102] width 32 height 9
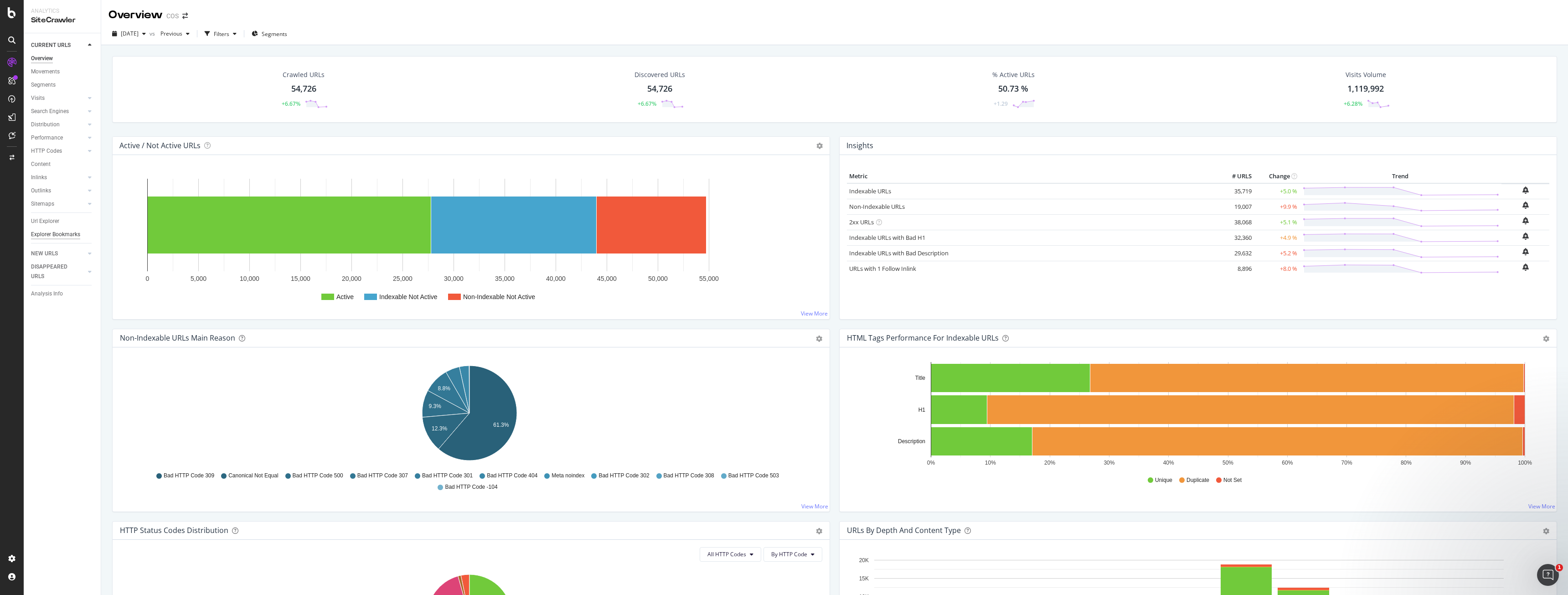
click at [49, 232] on div "Explorer Bookmarks" at bounding box center [55, 234] width 49 height 10
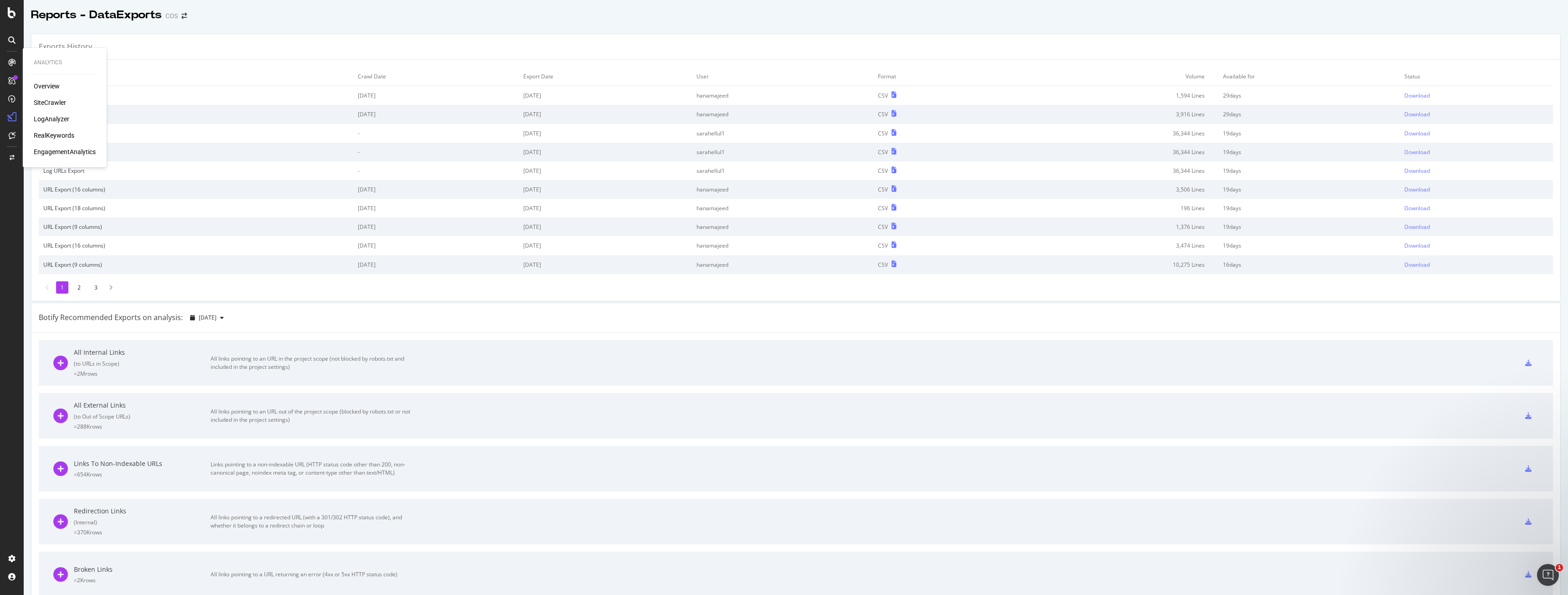
click at [50, 99] on div "SiteCrawler" at bounding box center [49, 102] width 32 height 9
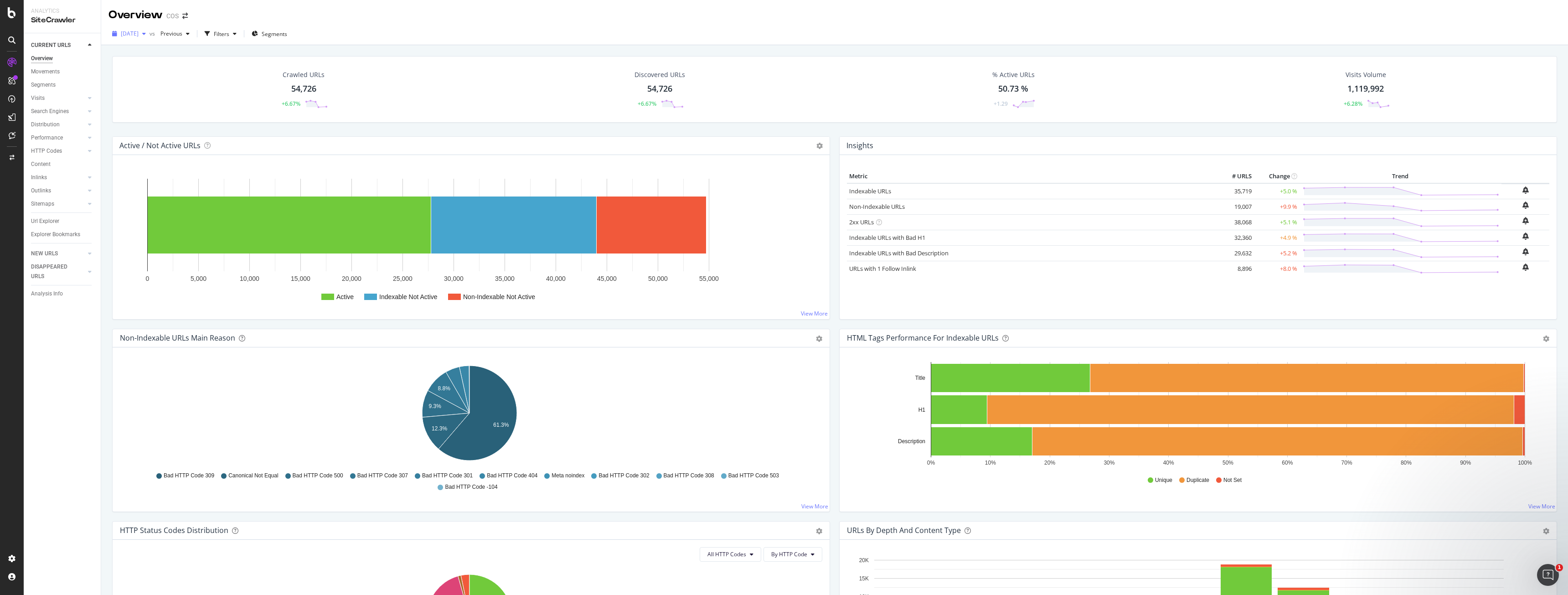
click at [150, 32] on div "button" at bounding box center [144, 33] width 11 height 5
click at [175, 121] on div "97.5K URLs" at bounding box center [189, 117] width 28 height 8
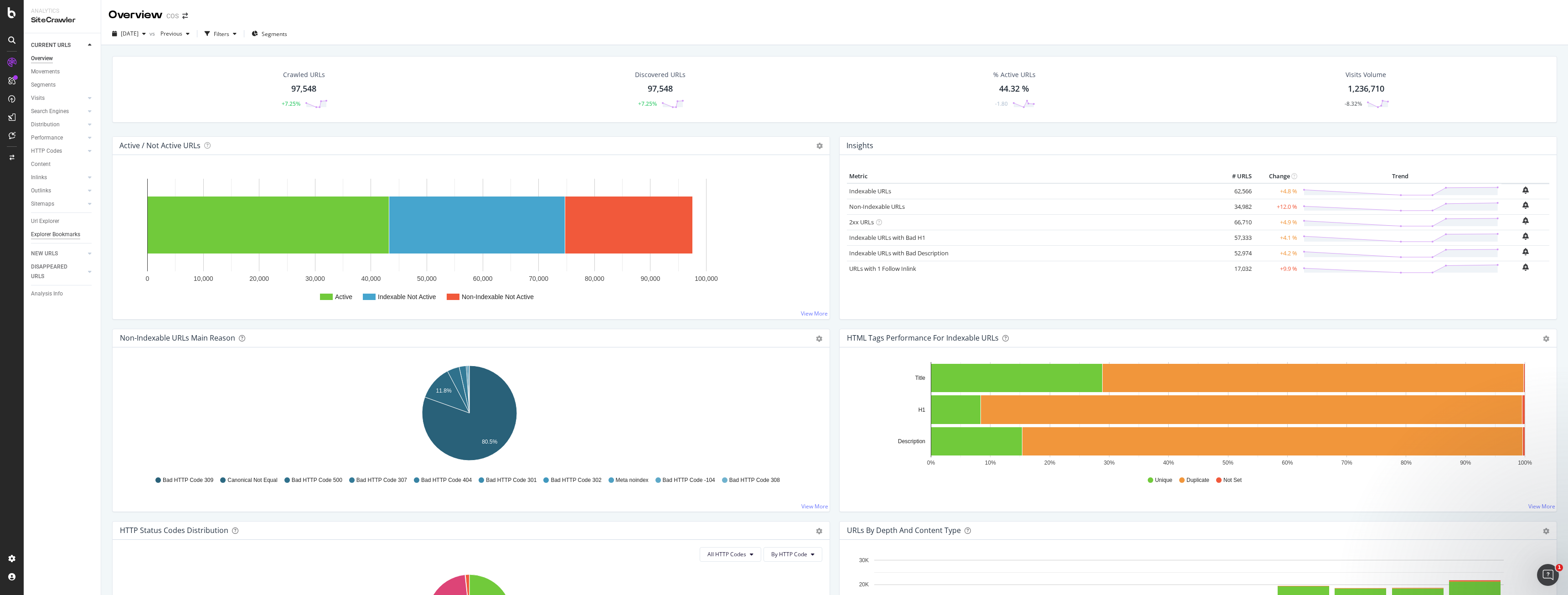
click at [63, 234] on div "Explorer Bookmarks" at bounding box center [55, 234] width 49 height 10
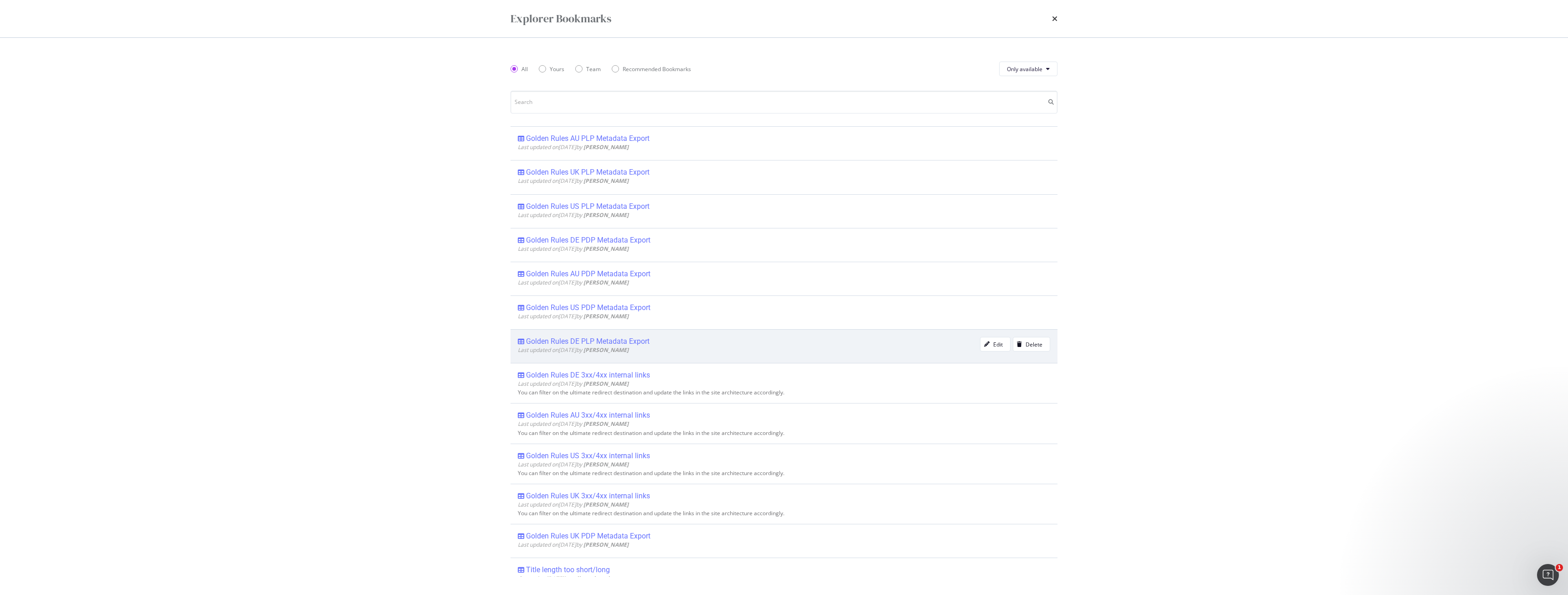
click at [583, 266] on div "Golden Rules DE PLP Metadata Export" at bounding box center [587, 341] width 124 height 9
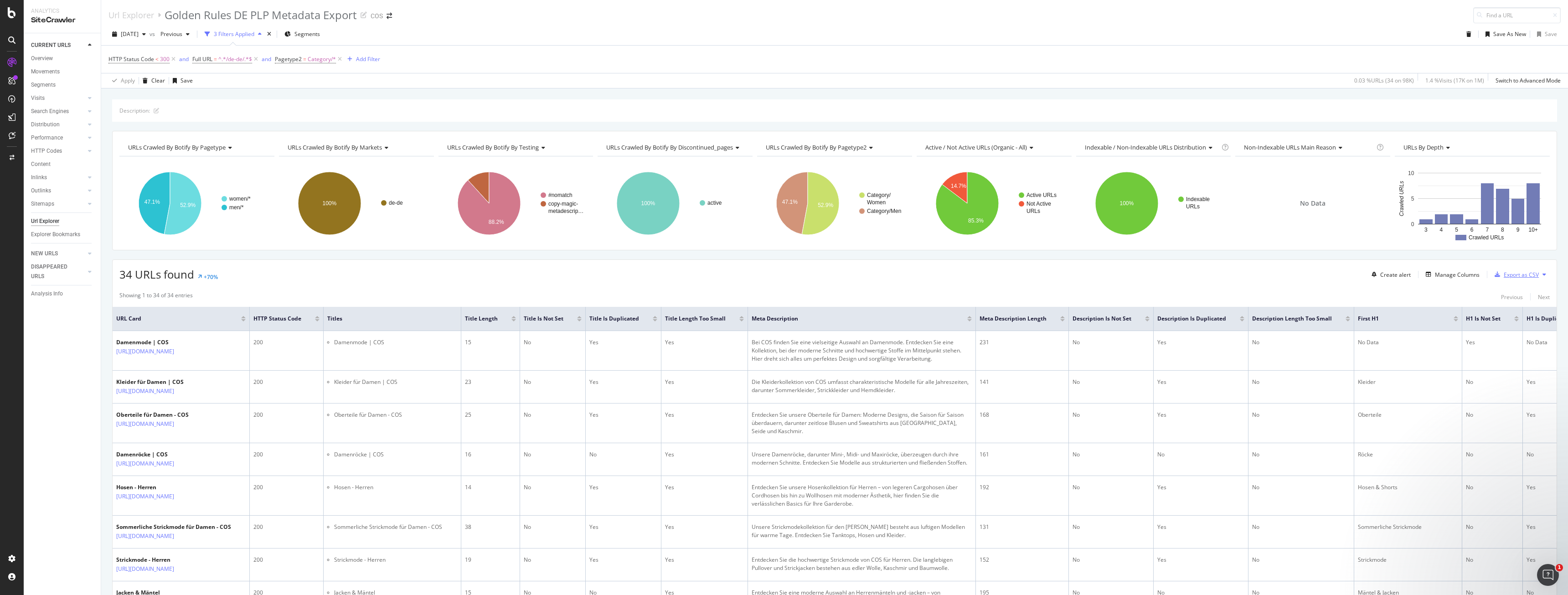
click at [583, 266] on div "Export as CSV" at bounding box center [1521, 275] width 35 height 8
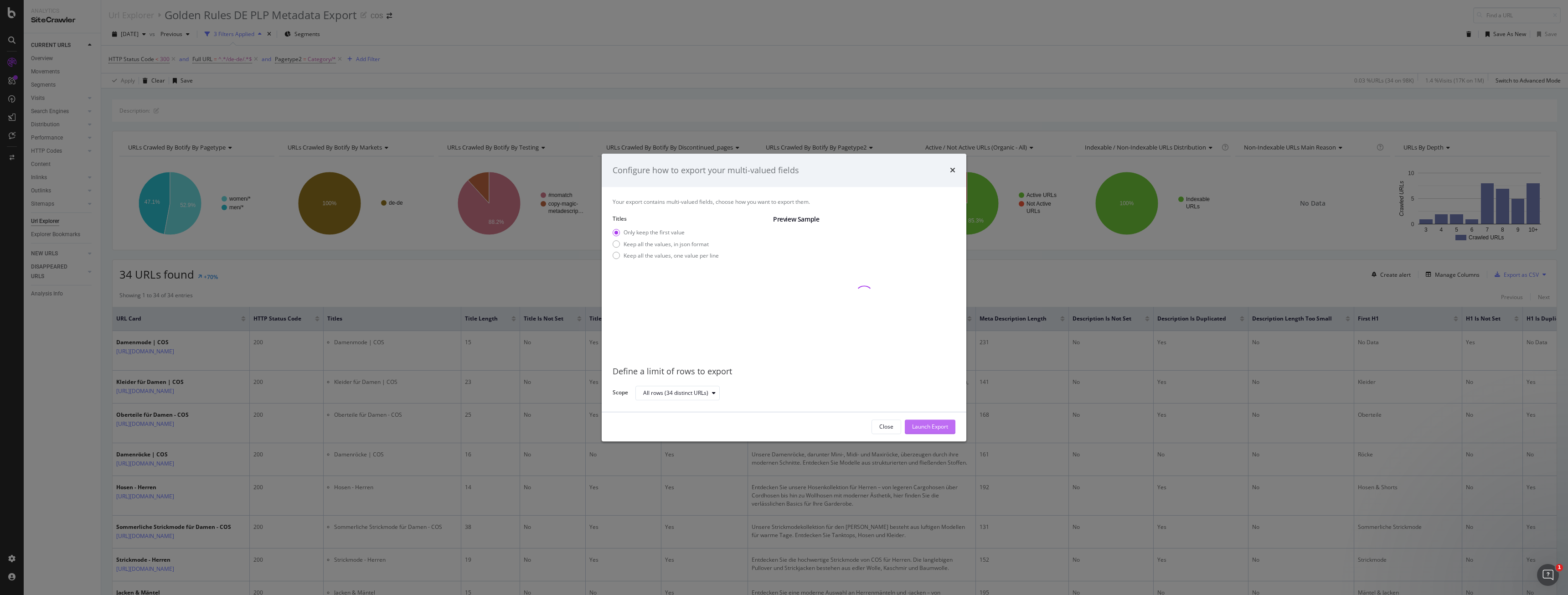
click at [583, 266] on div "Launch Export" at bounding box center [929, 427] width 36 height 8
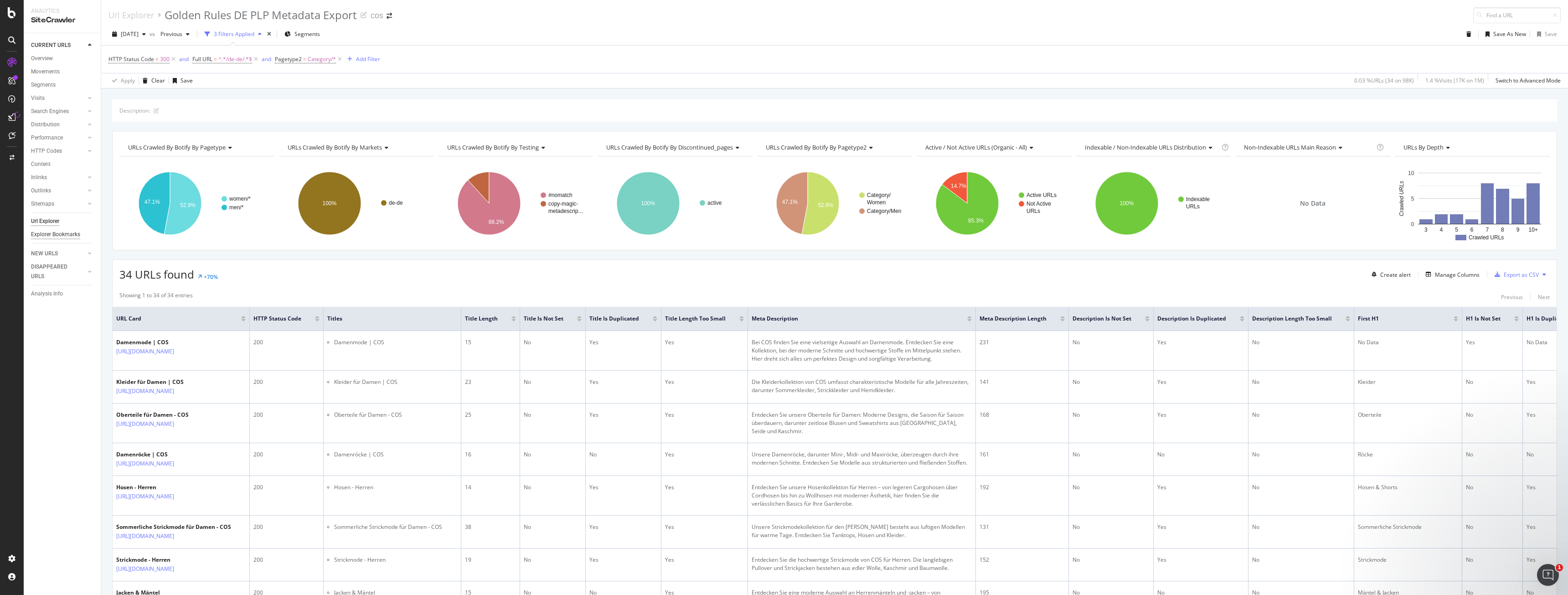
click at [67, 233] on div "Explorer Bookmarks" at bounding box center [55, 234] width 49 height 10
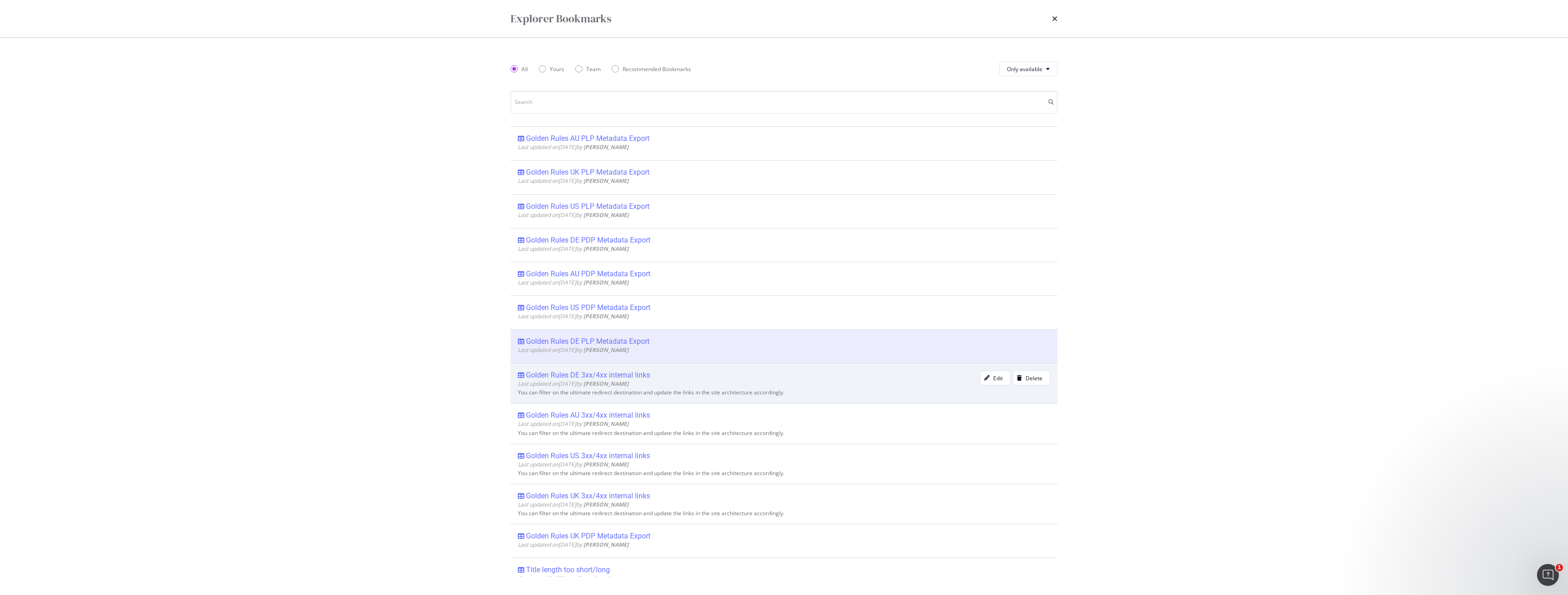
click at [583, 266] on div "Golden Rules DE 3xx/4xx internal links" at bounding box center [588, 375] width 124 height 9
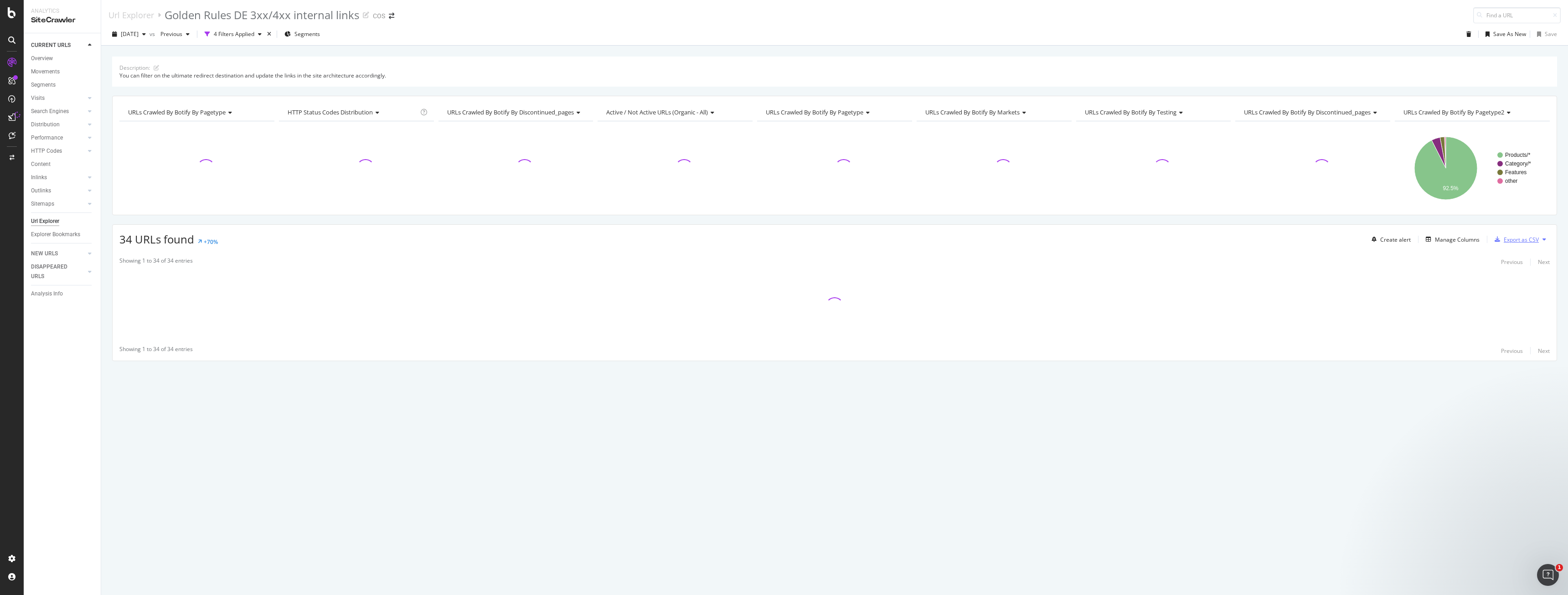
click at [583, 244] on div "Export as CSV" at bounding box center [1514, 239] width 48 height 13
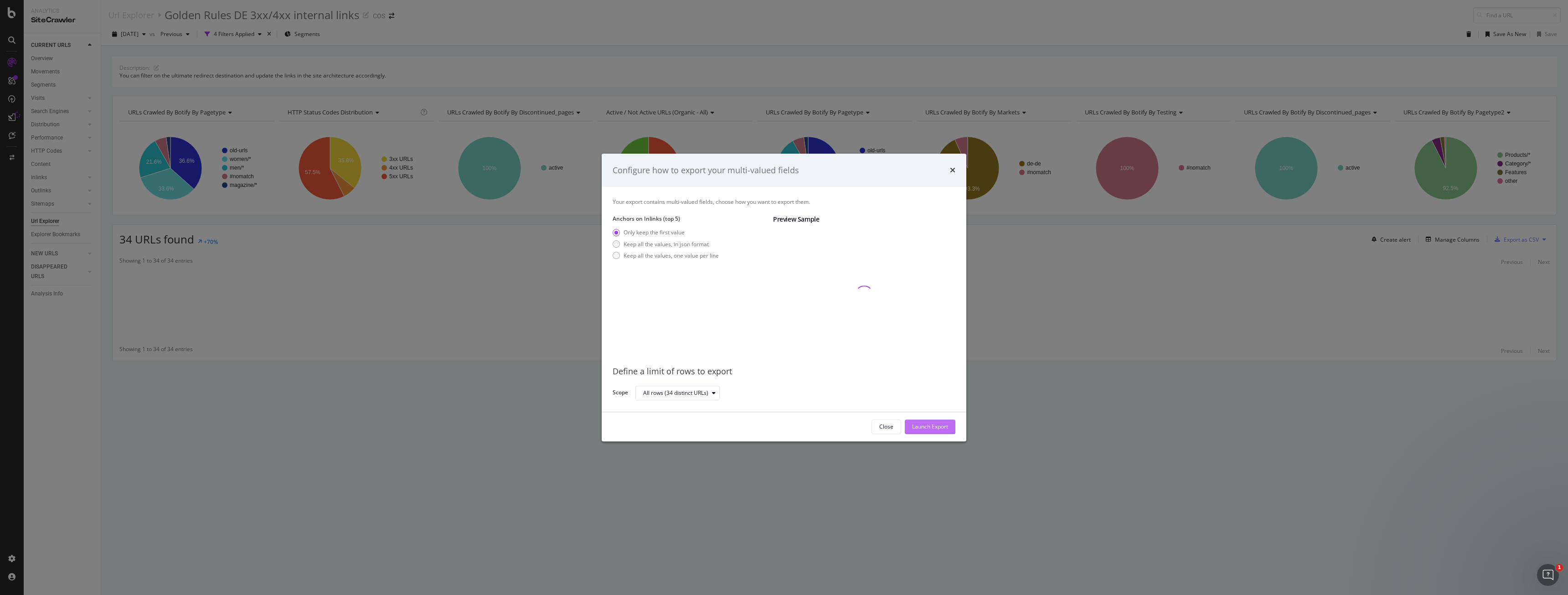
click at [583, 266] on div "Launch Export" at bounding box center [929, 427] width 36 height 8
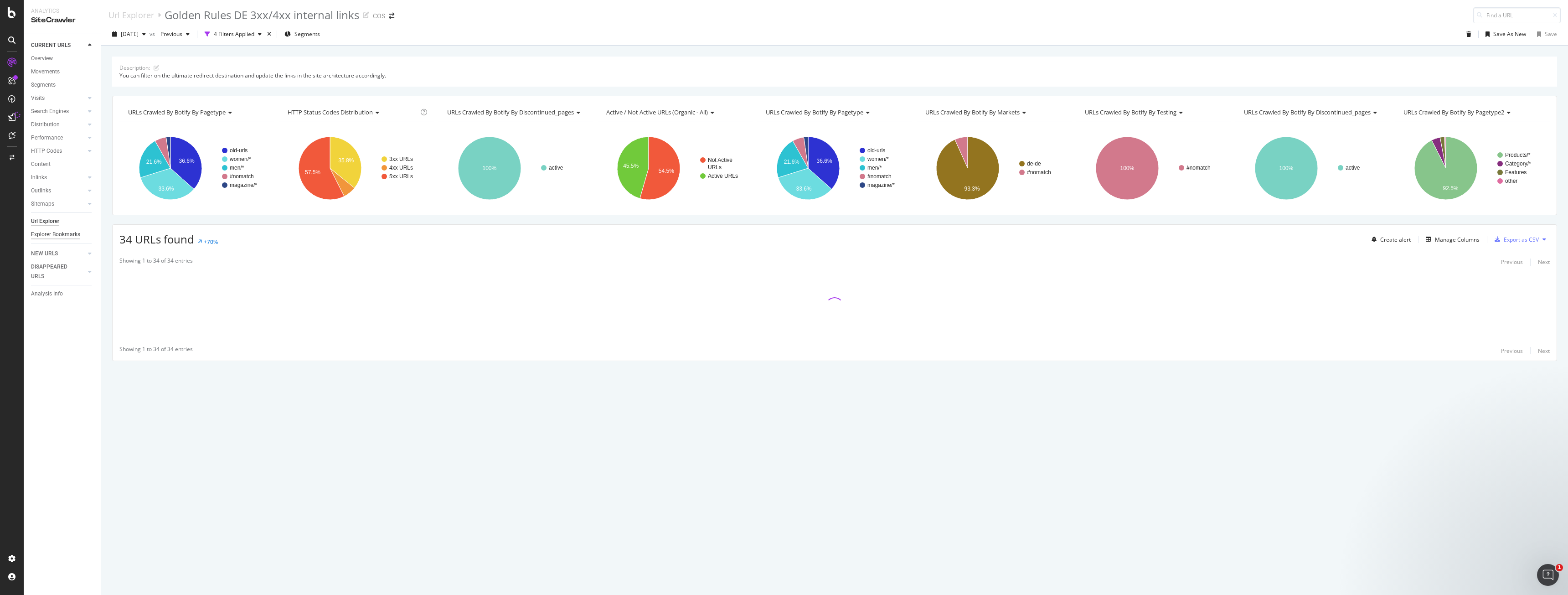
click at [44, 235] on div "Explorer Bookmarks" at bounding box center [55, 234] width 49 height 10
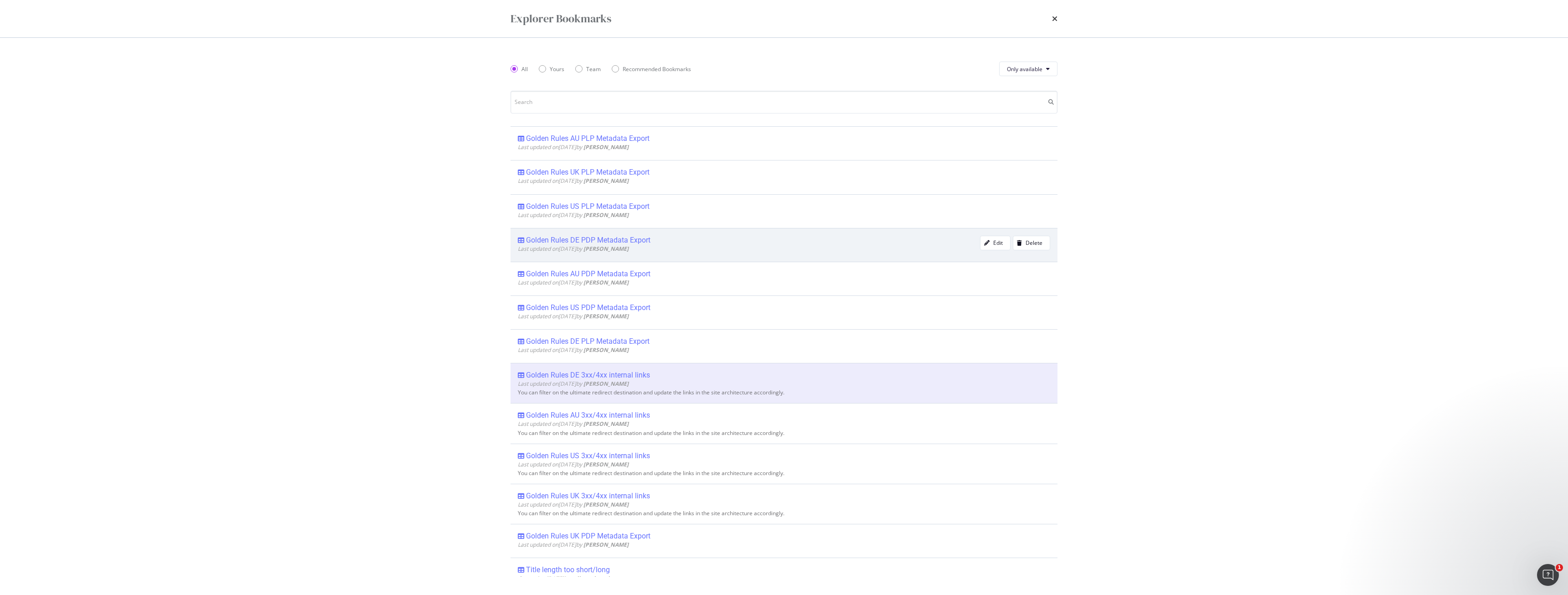
click at [583, 241] on div "Golden Rules DE PDP Metadata Export" at bounding box center [588, 240] width 124 height 9
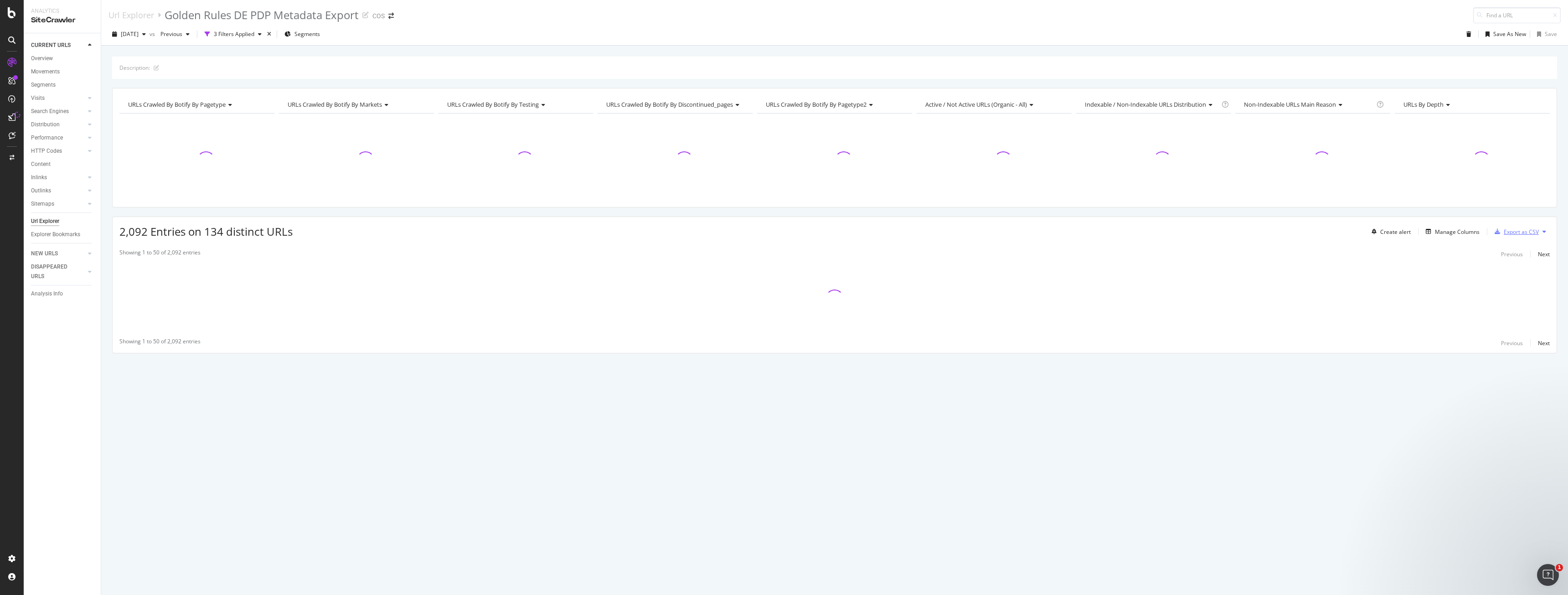
click at [583, 234] on div "Export as CSV" at bounding box center [1521, 231] width 35 height 8
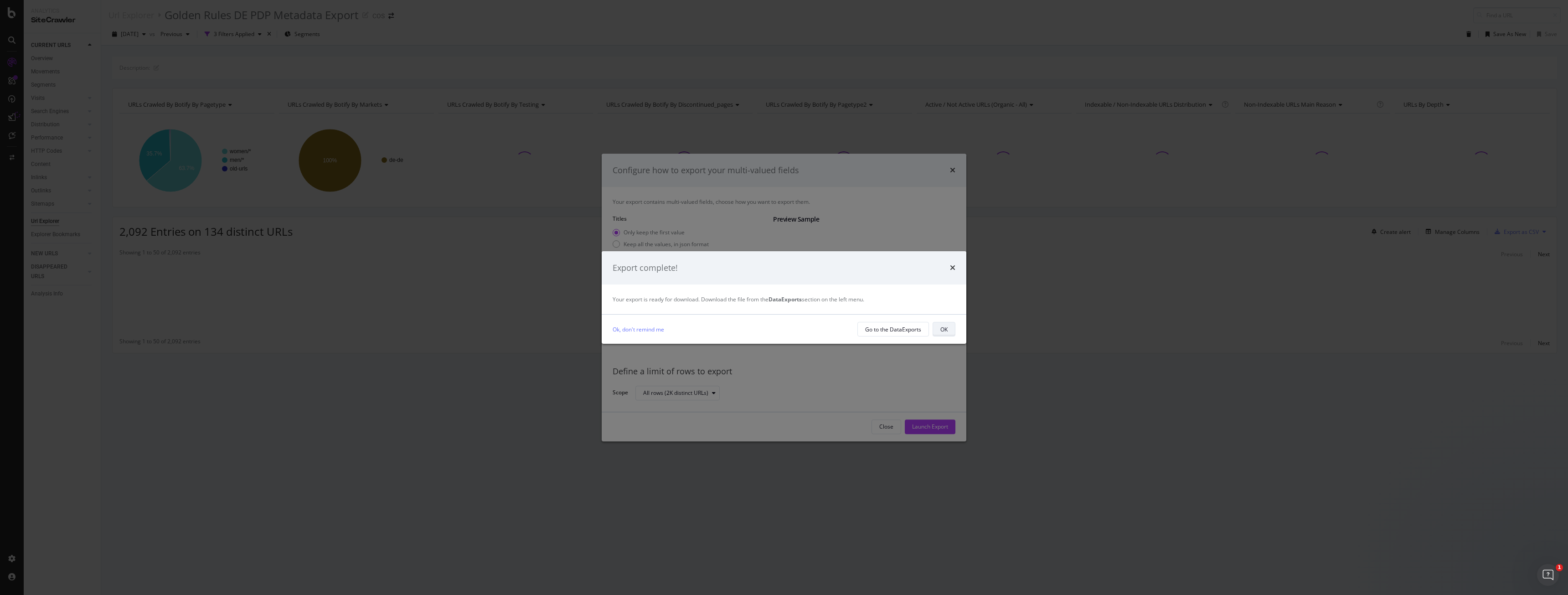
click at [583, 266] on div "OK" at bounding box center [944, 329] width 7 height 8
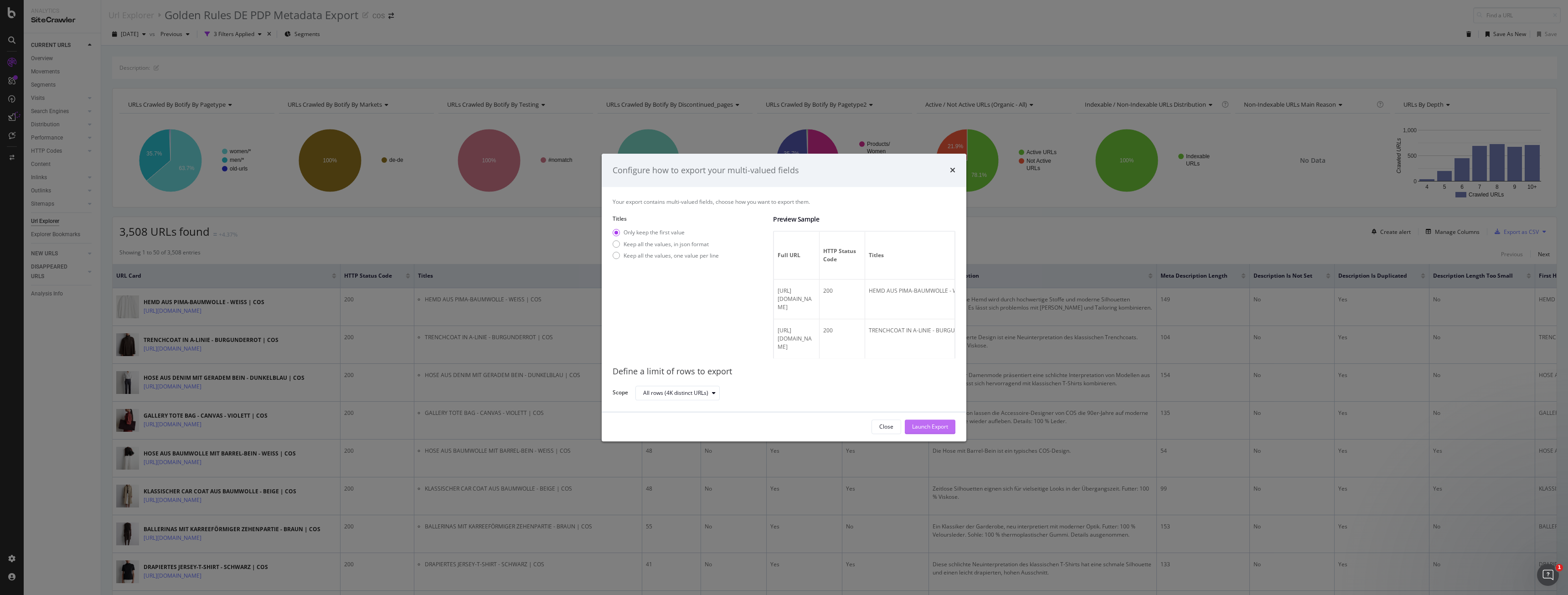
click at [583, 266] on div "Launch Export" at bounding box center [929, 427] width 36 height 8
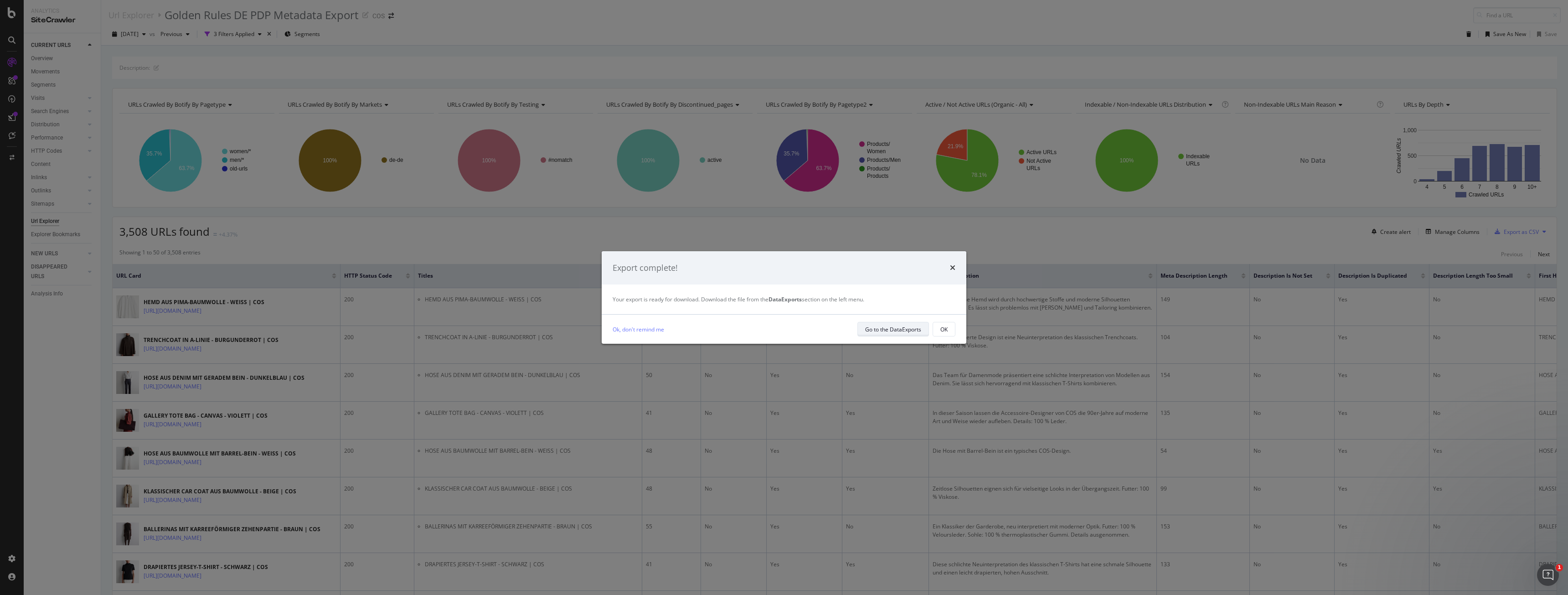
click at [583, 266] on div "Go to the DataExports" at bounding box center [893, 329] width 56 height 8
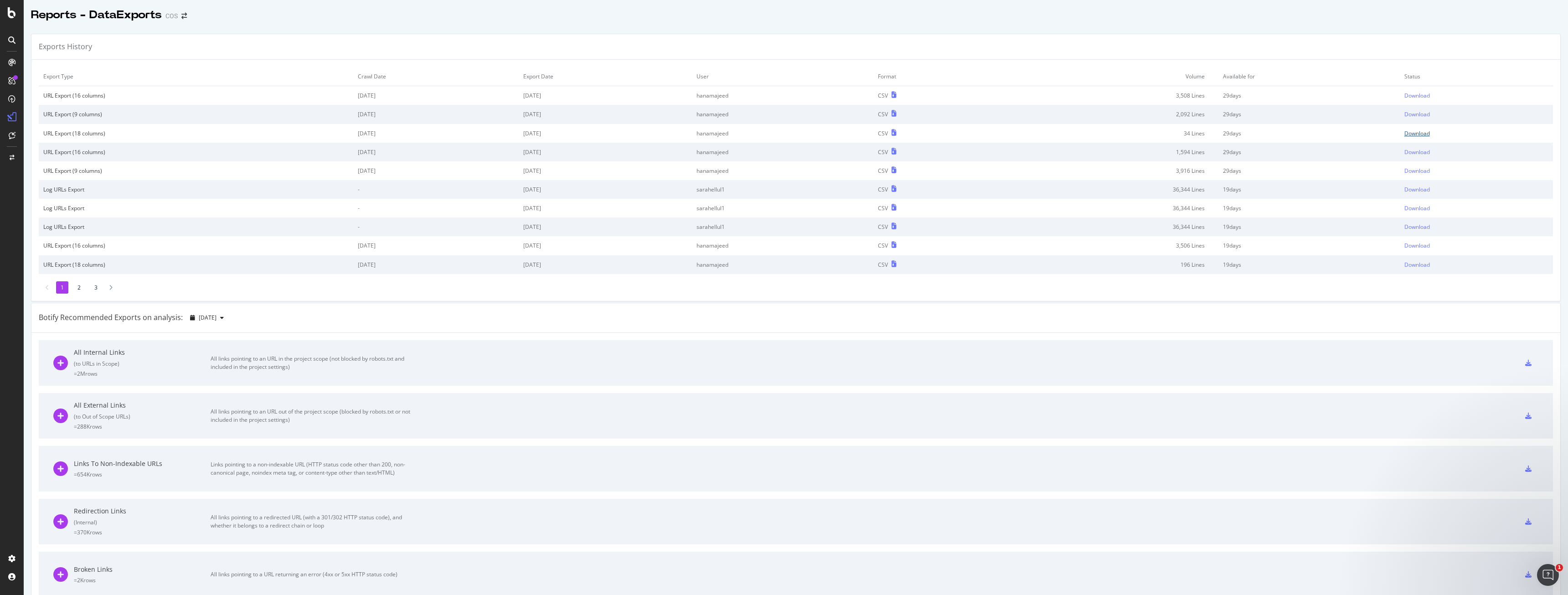
click at [583, 133] on div "Download" at bounding box center [1417, 133] width 26 height 8
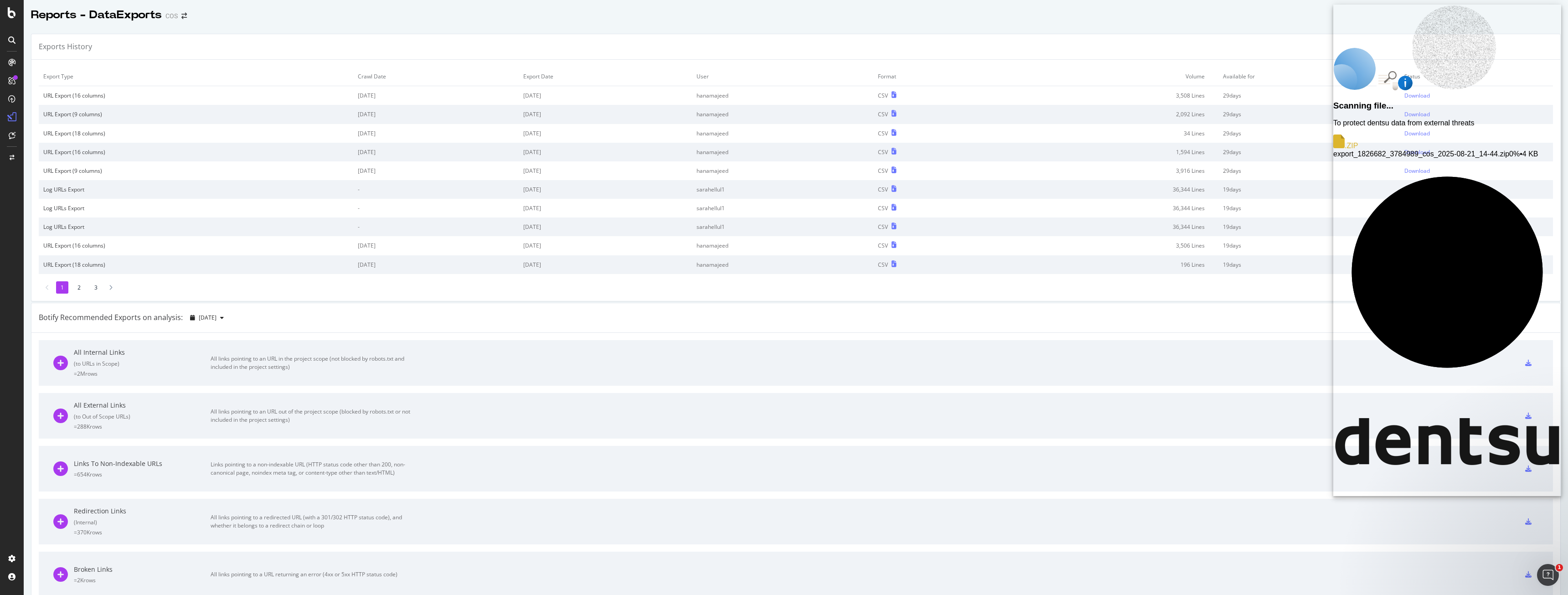
click at [583, 115] on div "Scanning file... To protect dentsu data from external threats .ZIP export_18266…" at bounding box center [1447, 250] width 228 height 491
click at [583, 115] on div "Download" at bounding box center [1417, 114] width 26 height 8
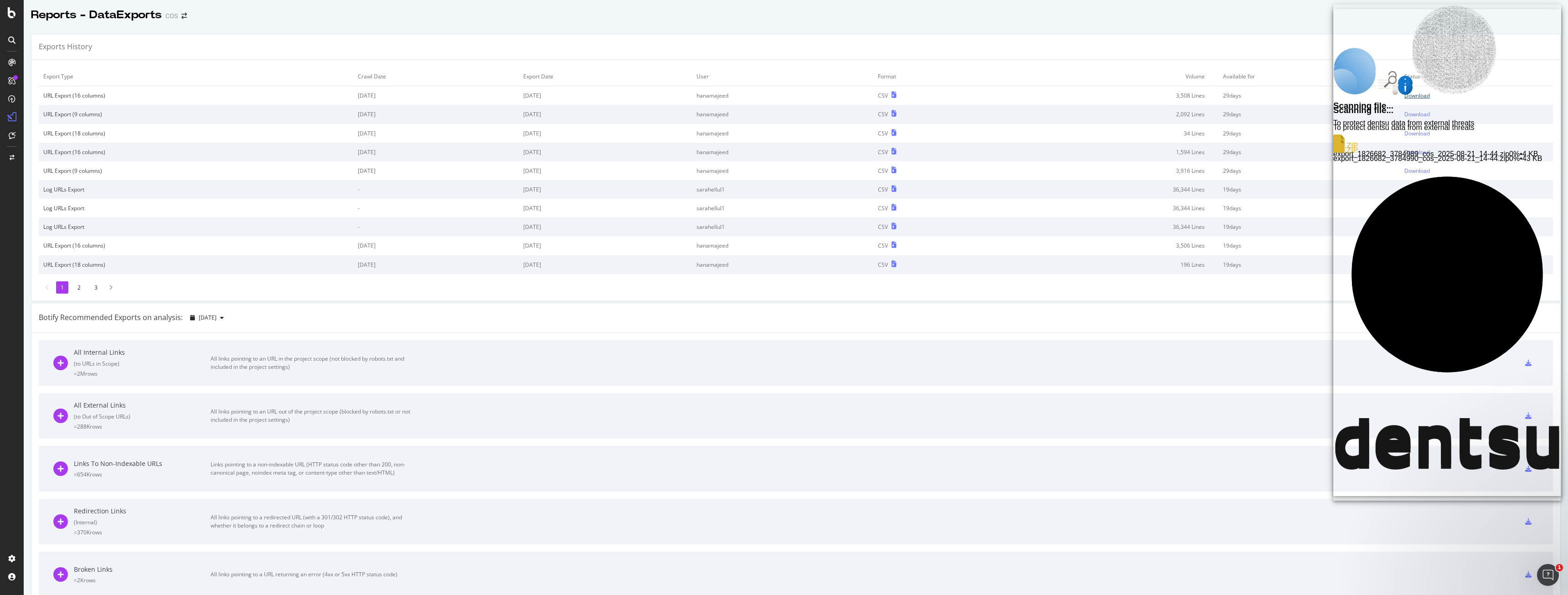
click at [583, 97] on div "Download" at bounding box center [1417, 96] width 26 height 8
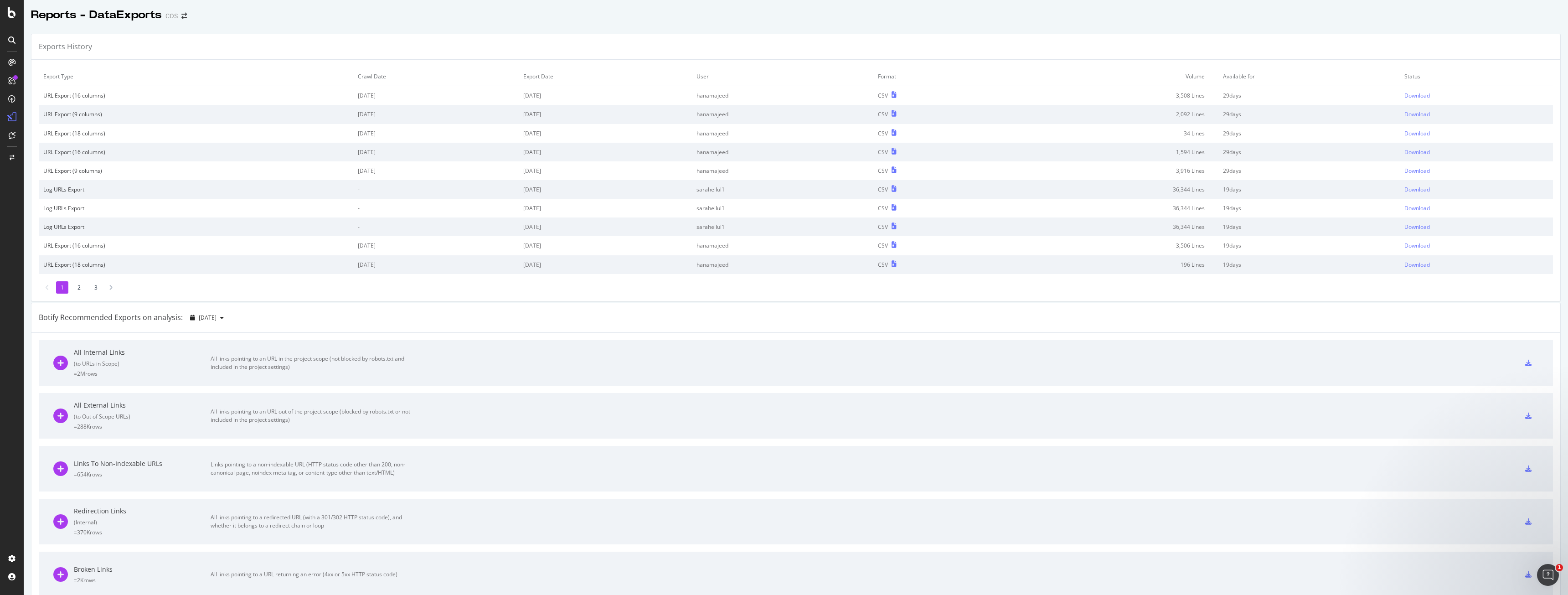
click at [583, 266] on div "Botify Recommended Exports on analysis: [DATE]" at bounding box center [796, 318] width 1529 height 30
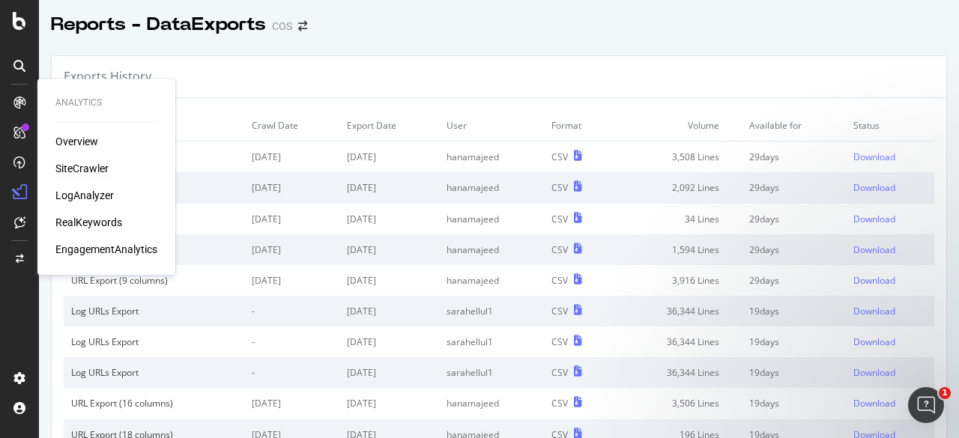
click at [90, 166] on div "SiteCrawler" at bounding box center [81, 168] width 53 height 15
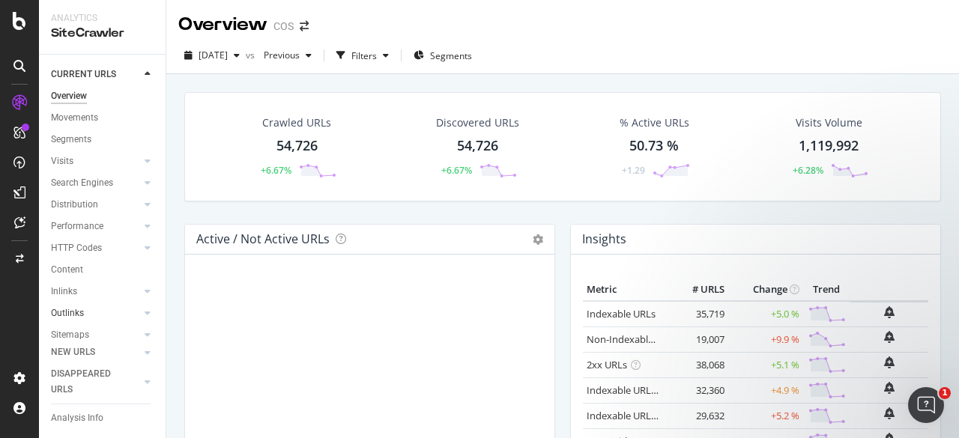
scroll to position [79, 0]
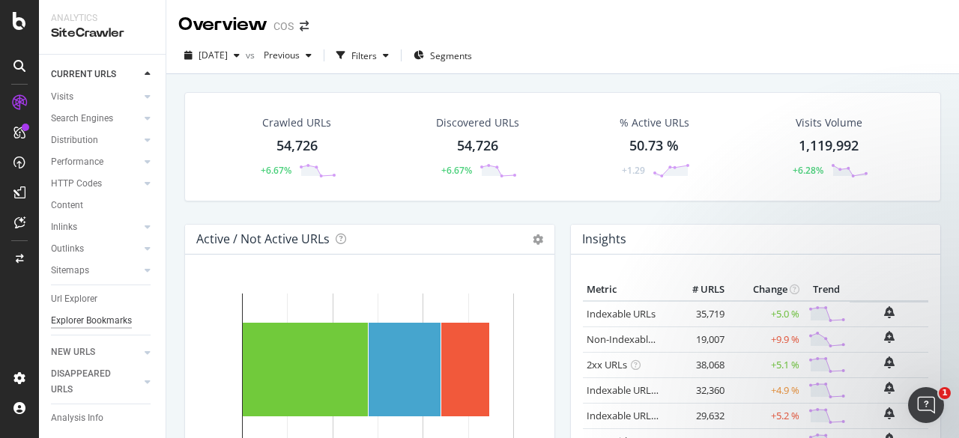
click at [76, 313] on div "Explorer Bookmarks" at bounding box center [91, 321] width 81 height 16
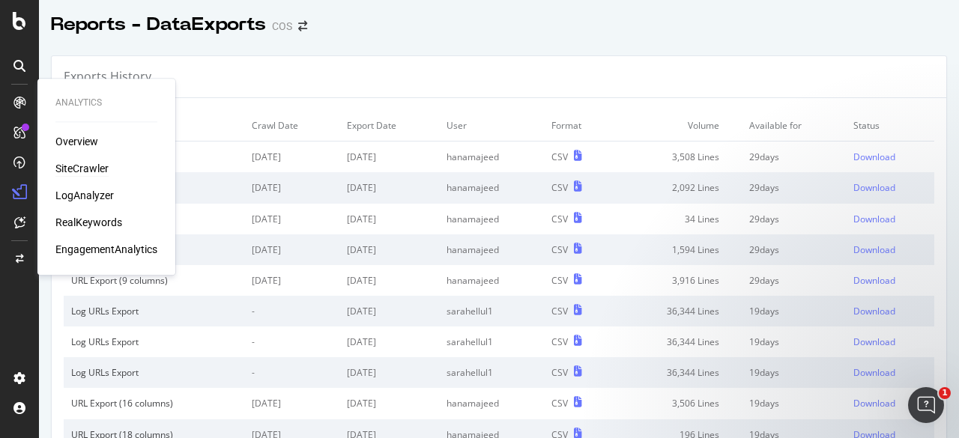
click at [69, 167] on div "SiteCrawler" at bounding box center [81, 168] width 53 height 15
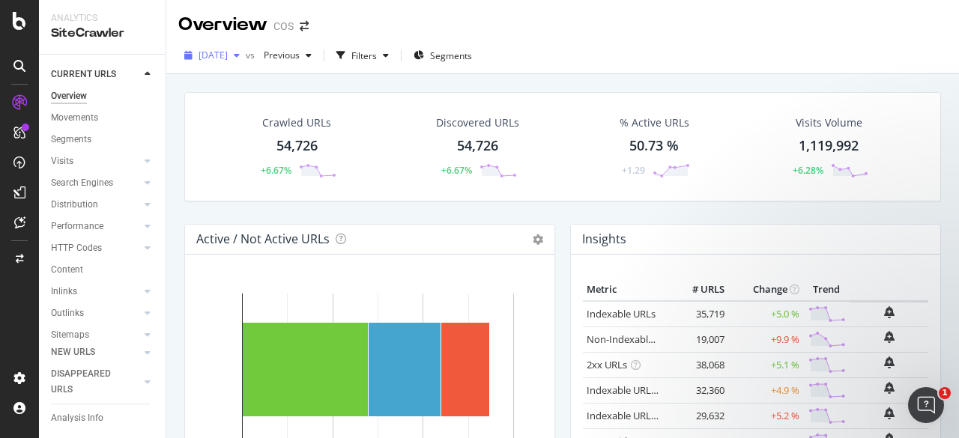
click at [240, 54] on icon "button" at bounding box center [237, 55] width 6 height 9
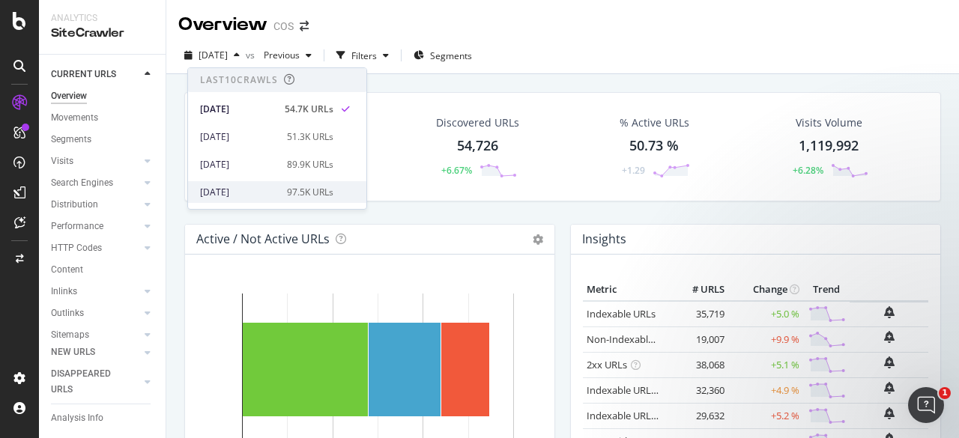
click at [274, 186] on div "[DATE] 97.5K URLs" at bounding box center [266, 192] width 133 height 13
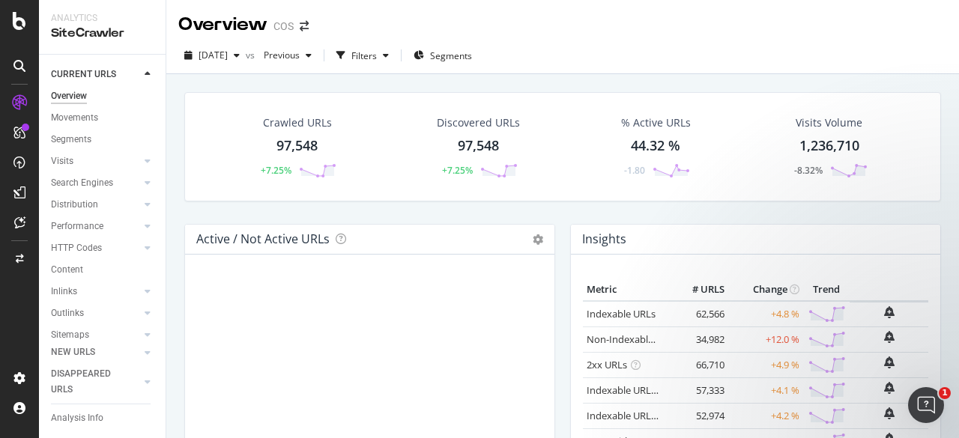
scroll to position [79, 0]
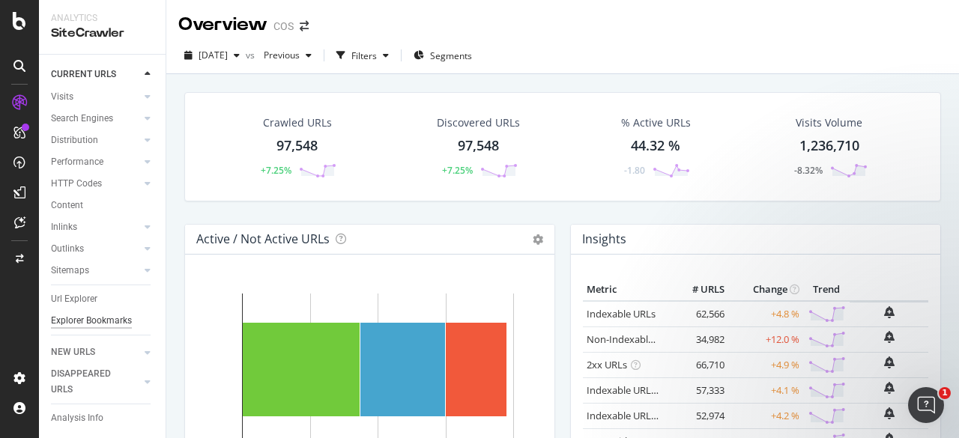
click at [76, 320] on div "Explorer Bookmarks" at bounding box center [91, 321] width 81 height 16
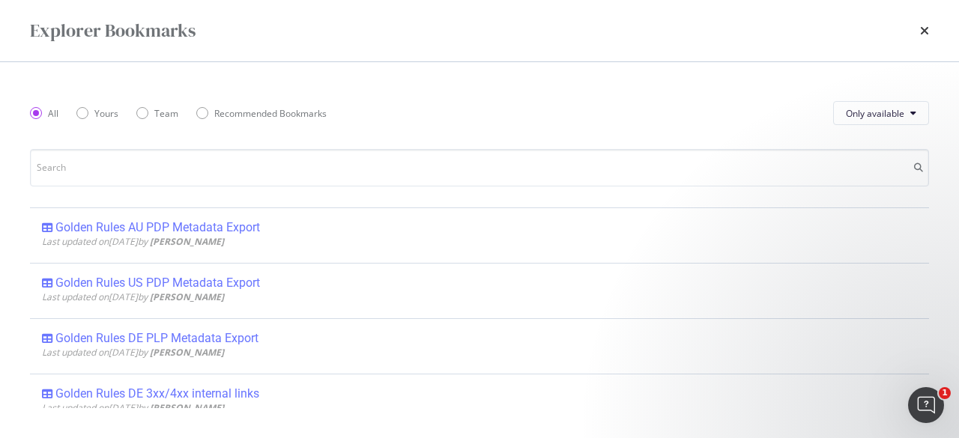
scroll to position [224, 0]
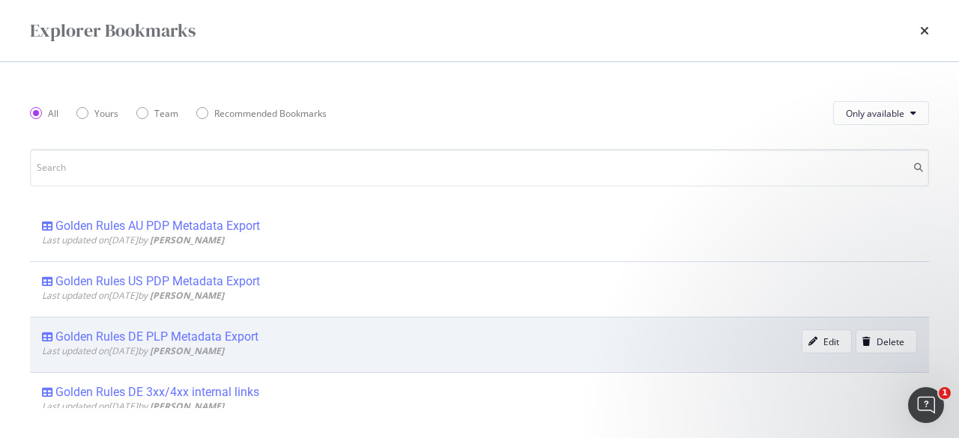
click at [214, 329] on div "Golden Rules DE PLP Metadata Export" at bounding box center [156, 336] width 203 height 15
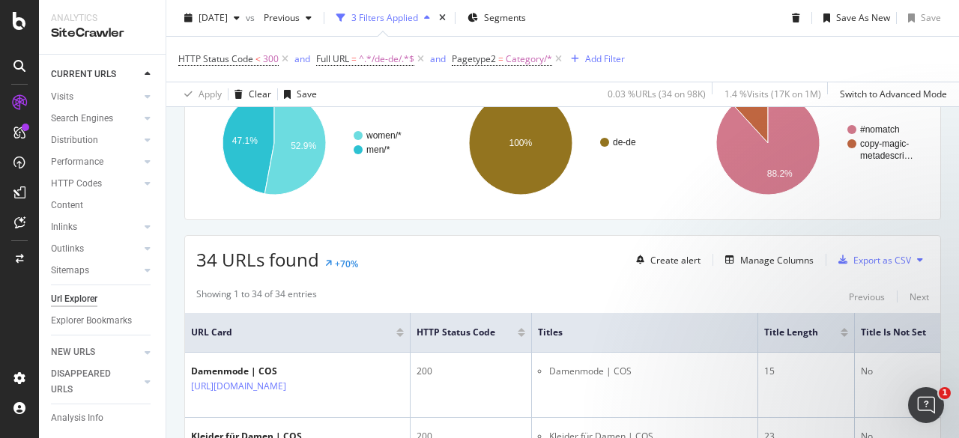
scroll to position [192, 0]
click at [853, 258] on div "Export as CSV" at bounding box center [882, 259] width 58 height 13
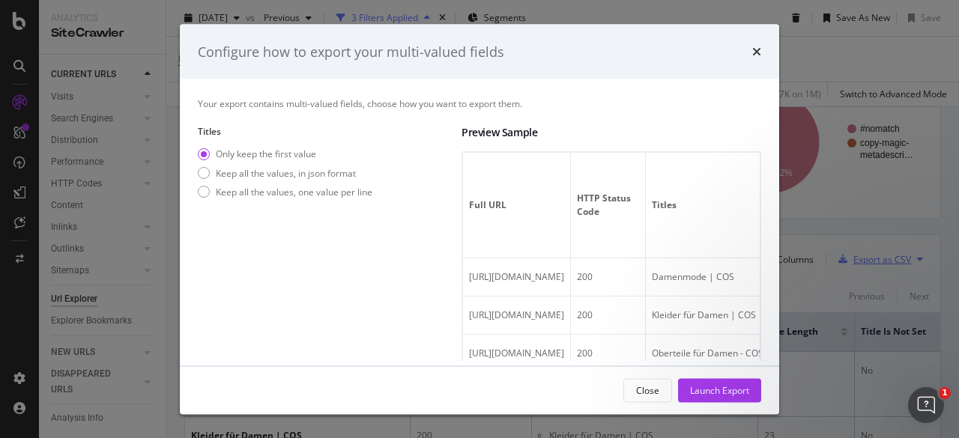
scroll to position [82, 0]
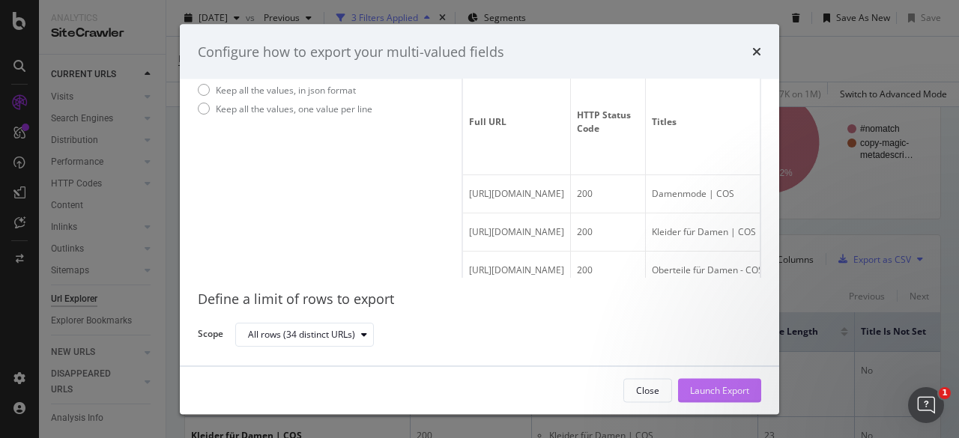
click at [718, 393] on div "Launch Export" at bounding box center [719, 389] width 59 height 13
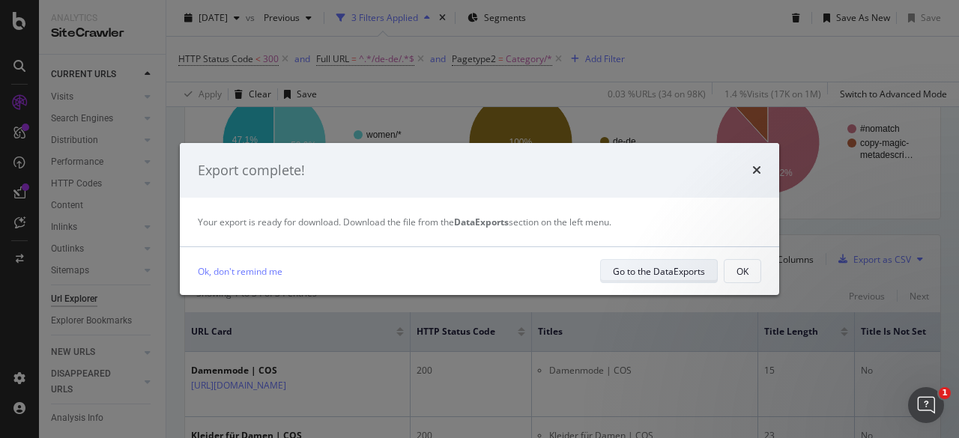
click at [693, 279] on div "Go to the DataExports" at bounding box center [659, 271] width 92 height 21
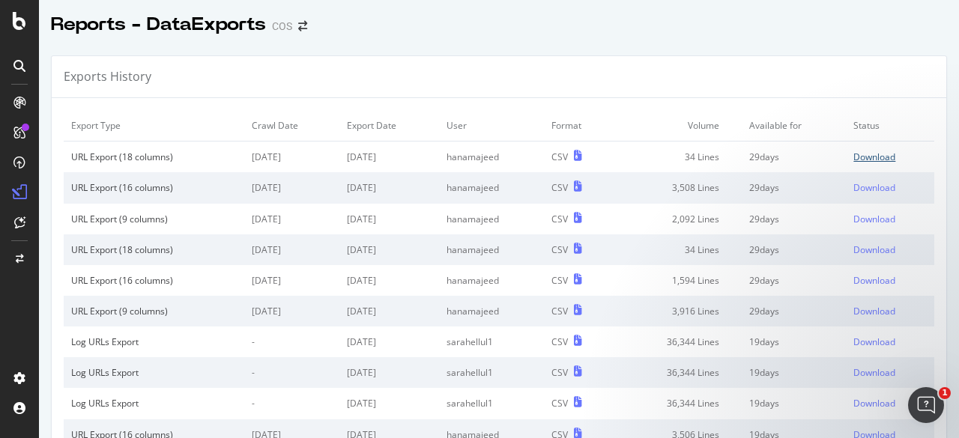
click at [859, 157] on div "Download" at bounding box center [874, 157] width 42 height 13
